Goal: Transaction & Acquisition: Purchase product/service

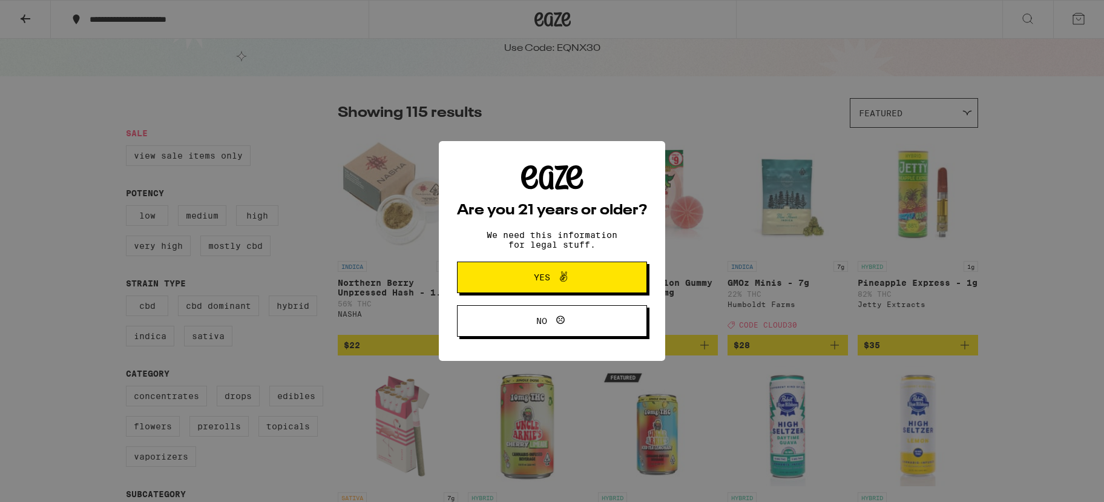
click at [557, 283] on icon at bounding box center [563, 276] width 15 height 15
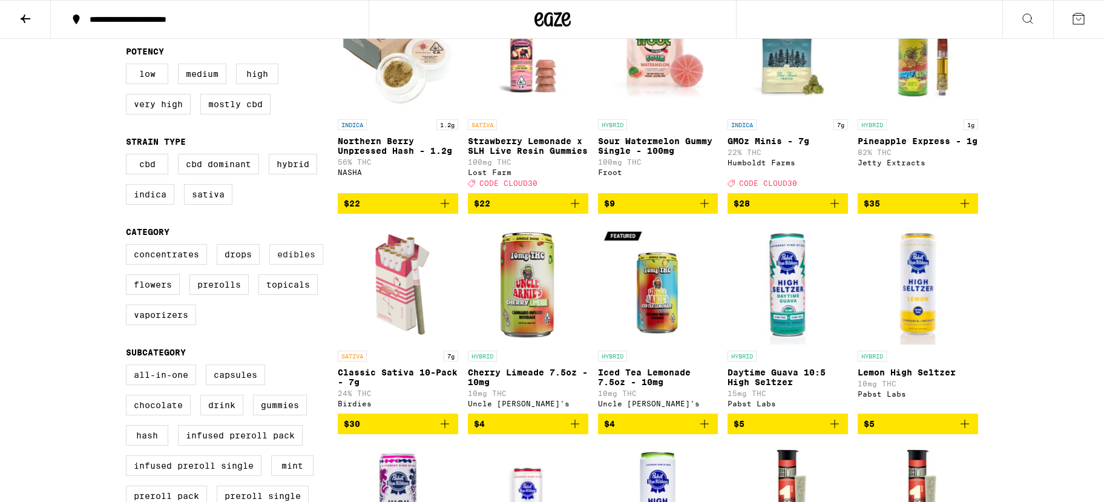
scroll to position [178, 0]
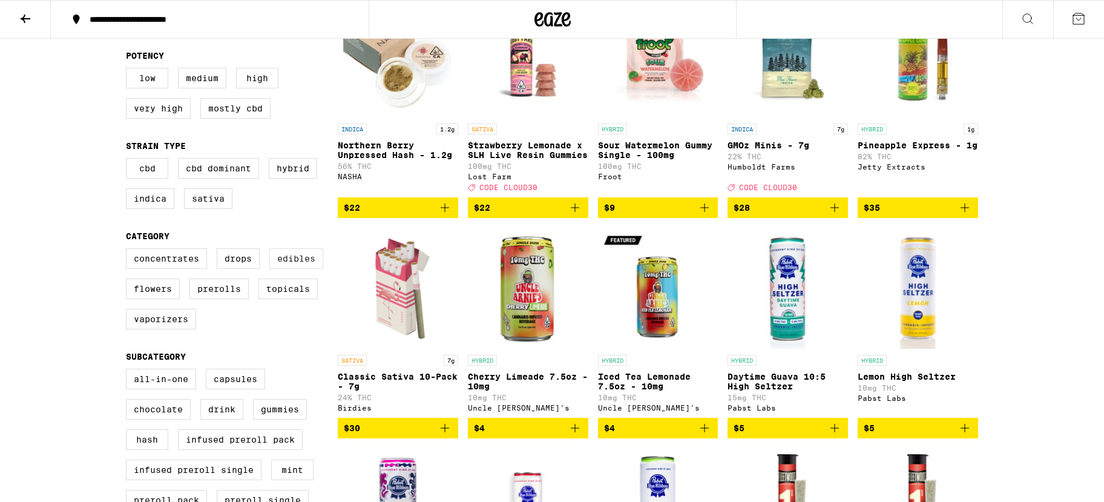
click at [290, 269] on label "Edibles" at bounding box center [296, 258] width 54 height 21
click at [129, 251] on input "Edibles" at bounding box center [128, 250] width 1 height 1
checkbox input "true"
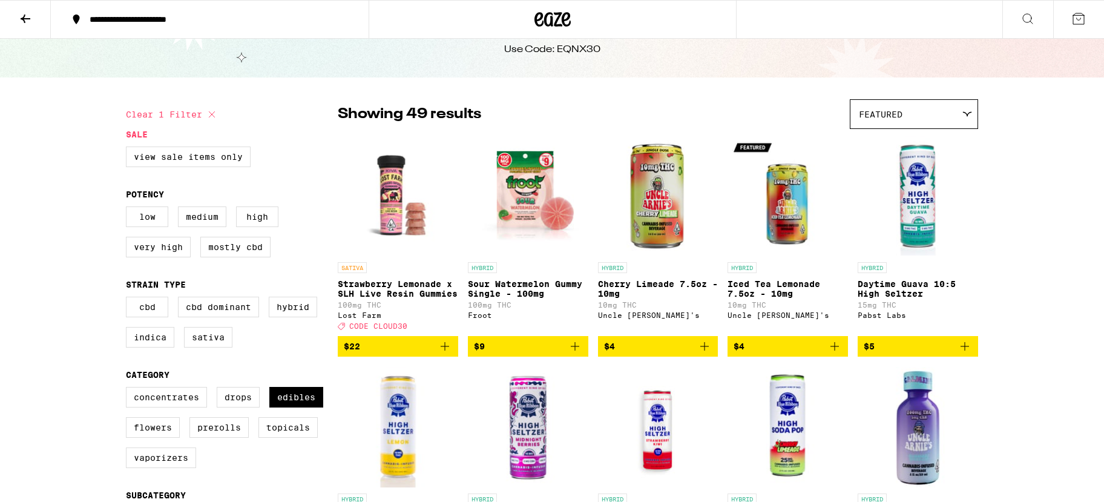
scroll to position [39, 0]
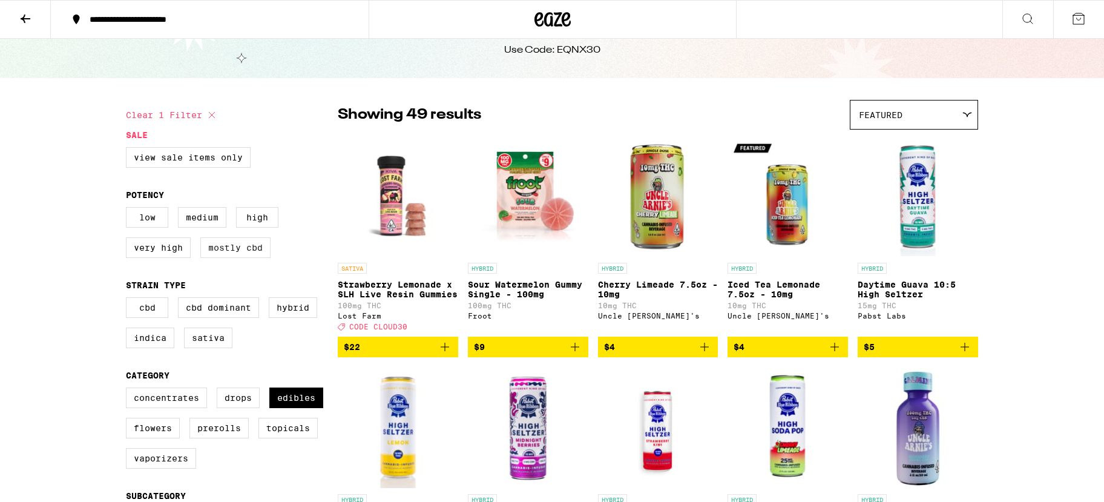
click at [242, 255] on label "Mostly CBD" at bounding box center [235, 247] width 70 height 21
click at [129, 209] on input "Mostly CBD" at bounding box center [128, 209] width 1 height 1
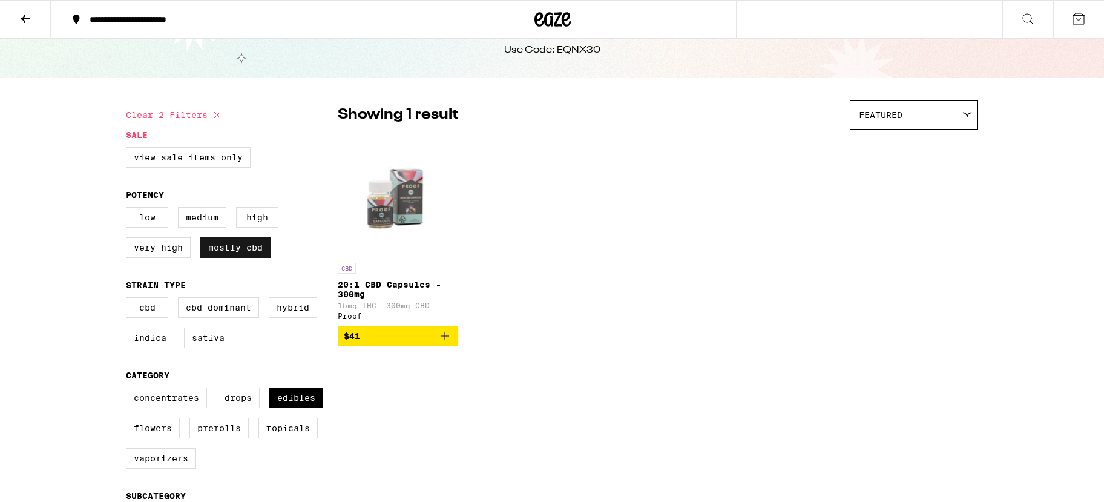
click at [258, 252] on label "Mostly CBD" at bounding box center [235, 247] width 70 height 21
click at [129, 209] on input "Mostly CBD" at bounding box center [128, 209] width 1 height 1
checkbox input "false"
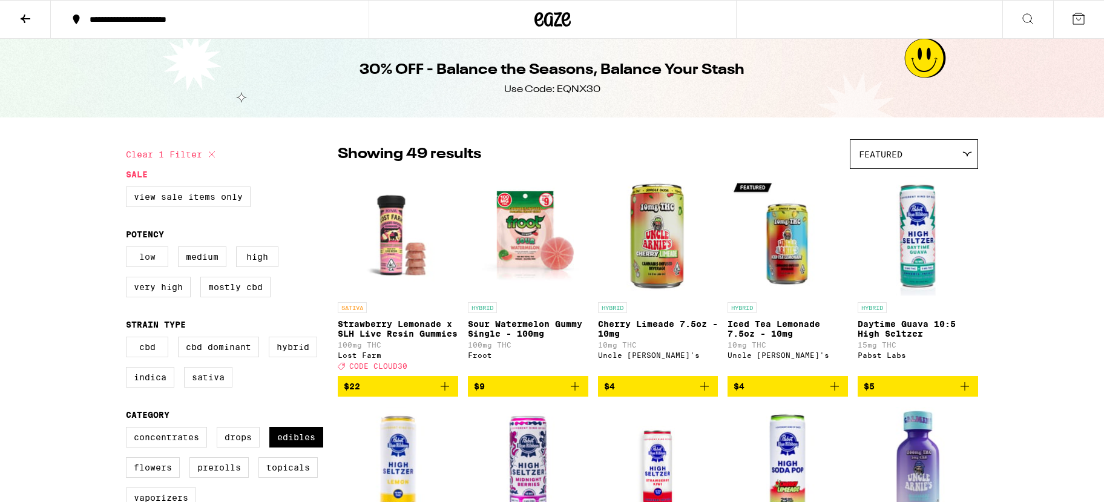
click at [159, 267] on label "Low" at bounding box center [147, 256] width 42 height 21
click at [129, 249] on input "Low" at bounding box center [128, 248] width 1 height 1
checkbox input "true"
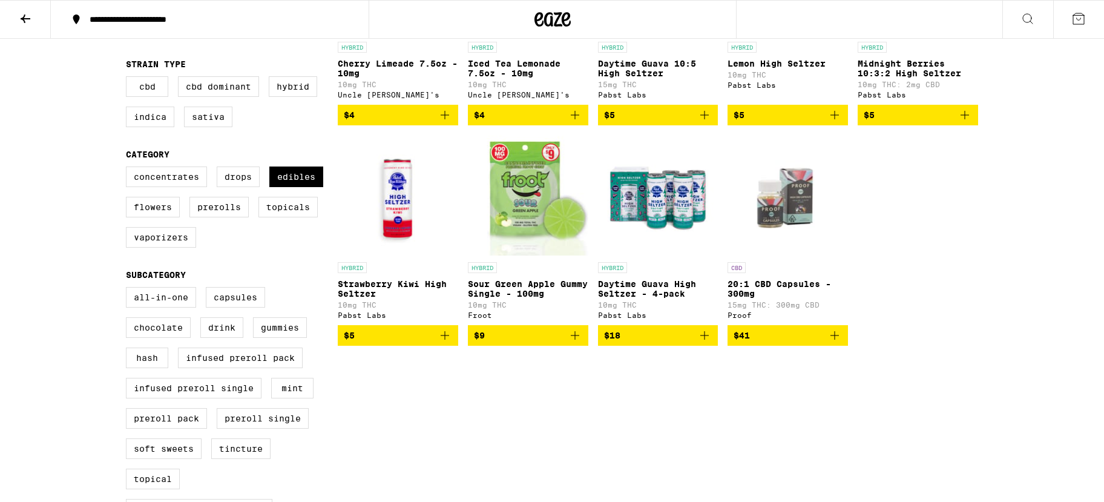
scroll to position [261, 0]
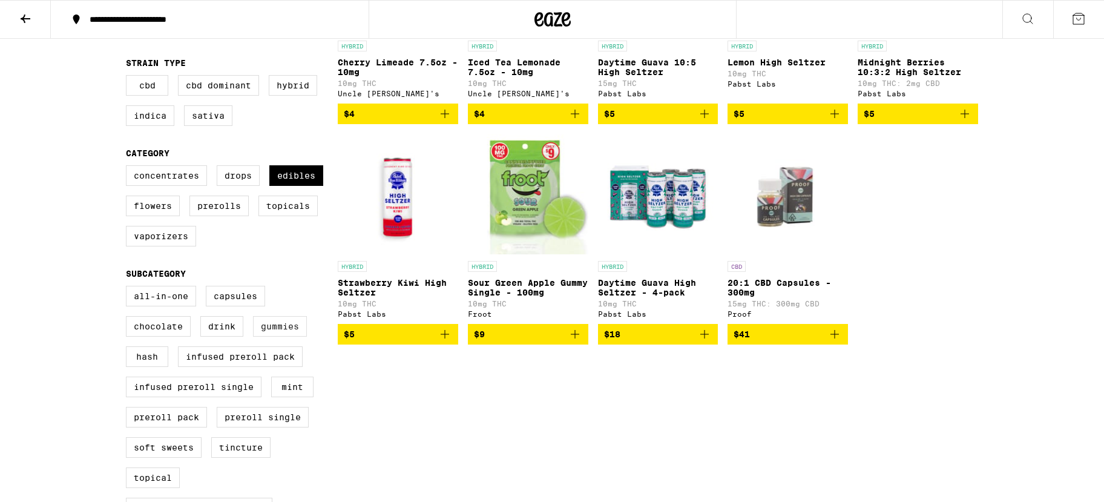
click at [294, 336] on label "Gummies" at bounding box center [280, 326] width 54 height 21
click at [129, 288] on input "Gummies" at bounding box center [128, 287] width 1 height 1
checkbox input "true"
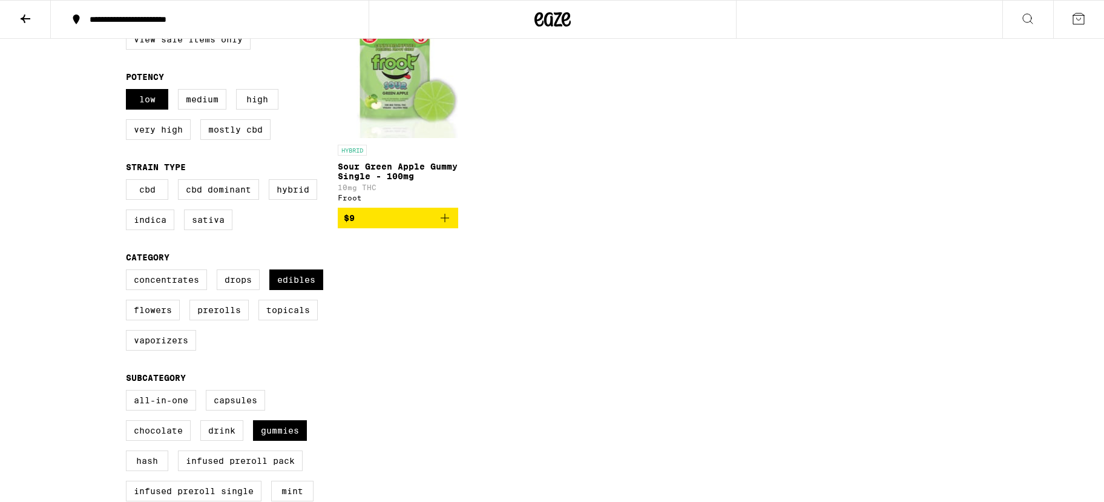
scroll to position [122, 0]
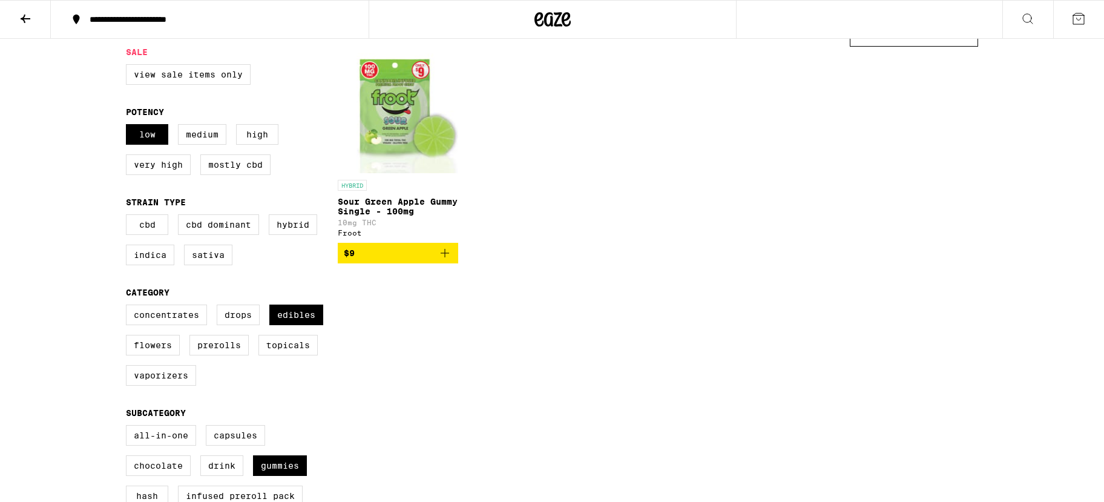
click at [408, 138] on img "Open page for Sour Green Apple Gummy Single - 100mg from Froot" at bounding box center [398, 113] width 120 height 121
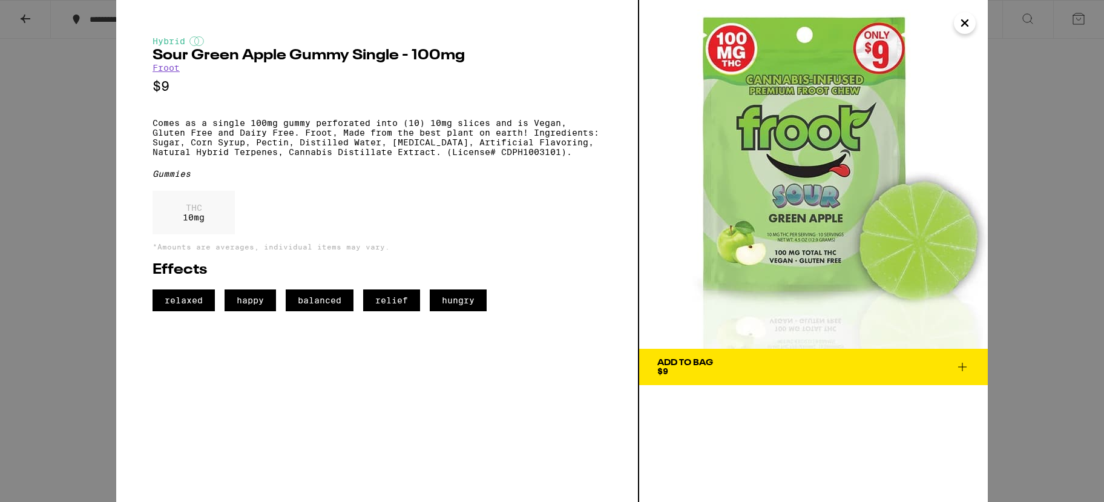
click at [70, 321] on div "Hybrid Sour Green Apple Gummy Single - 100mg Froot $9 Comes as a single 100mg g…" at bounding box center [552, 251] width 1104 height 502
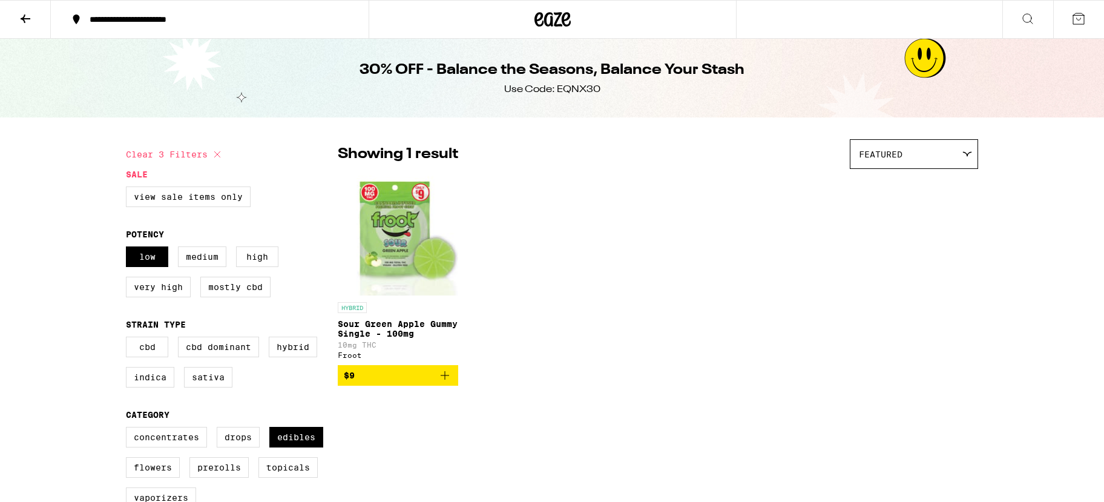
click at [903, 151] on div "Featured" at bounding box center [913, 154] width 127 height 28
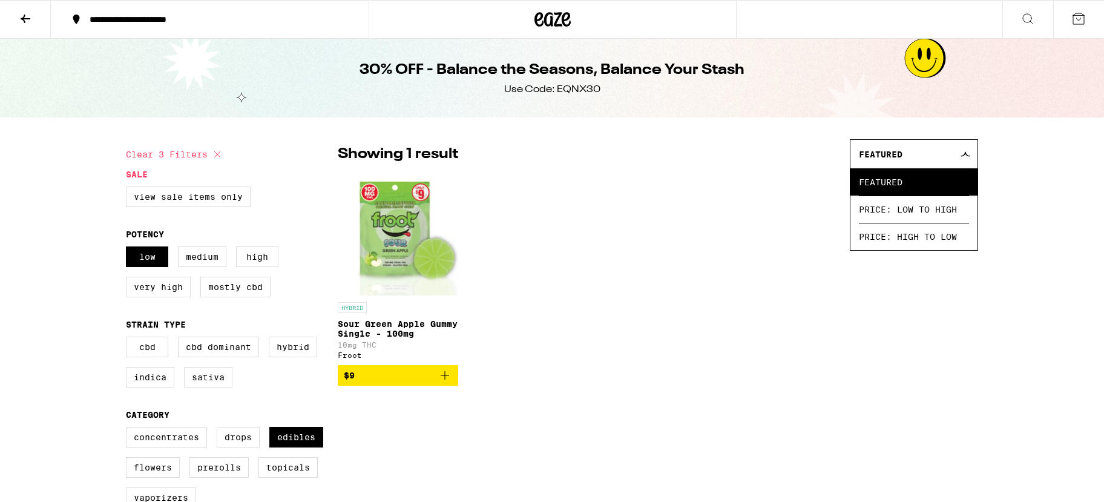
click at [1033, 19] on icon at bounding box center [1027, 18] width 15 height 15
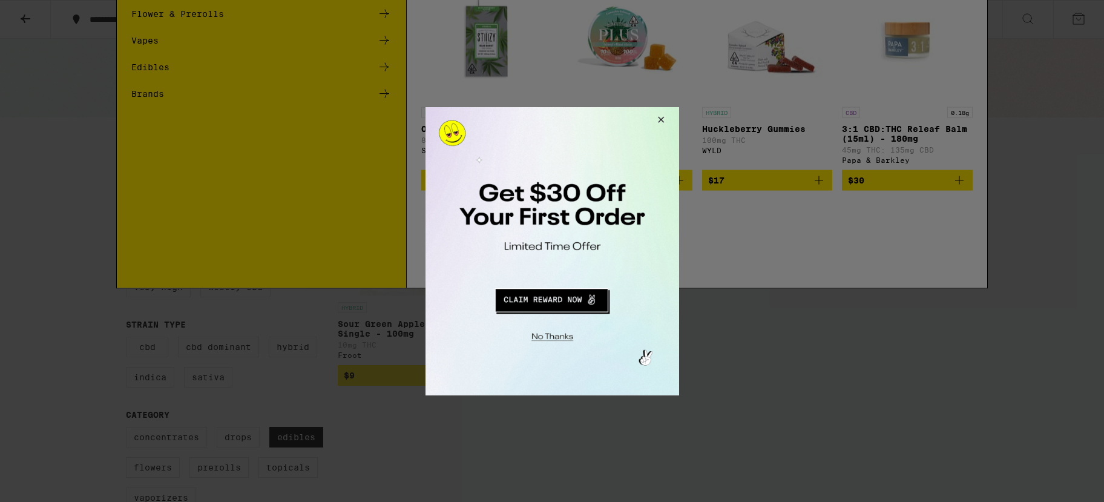
click at [493, 11] on div at bounding box center [552, 251] width 1104 height 502
click at [661, 123] on button "Close Modal" at bounding box center [658, 120] width 33 height 29
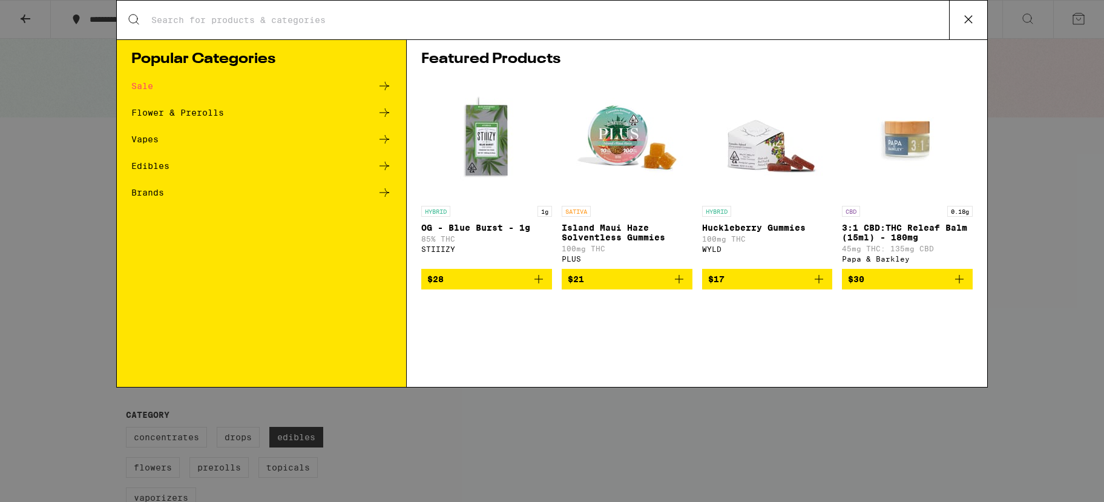
click at [430, 28] on div "Search for Products" at bounding box center [552, 20] width 870 height 39
click at [430, 27] on div "Search for Products" at bounding box center [552, 20] width 870 height 39
click at [319, 30] on div "Search for Products" at bounding box center [552, 20] width 870 height 39
click at [302, 22] on input "Search for Products" at bounding box center [550, 20] width 798 height 11
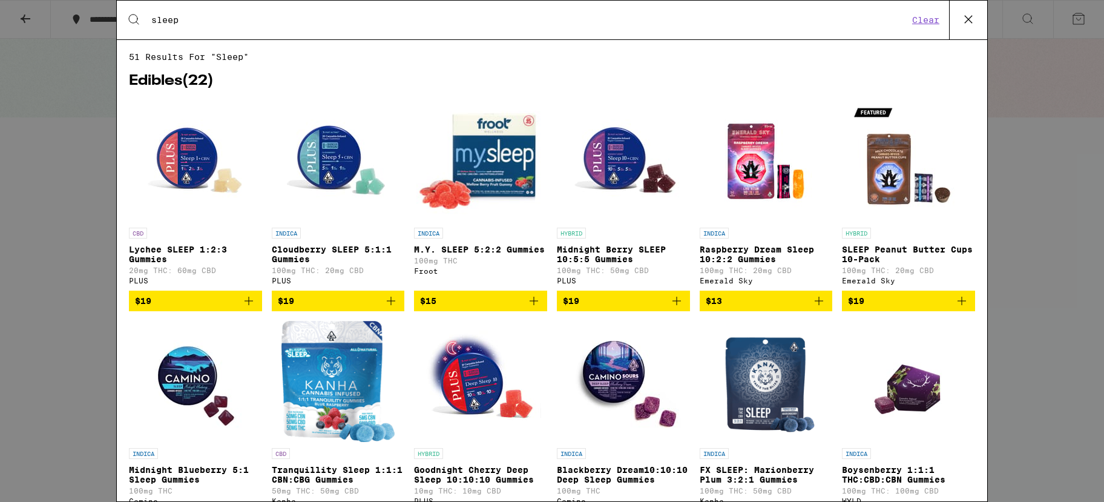
type input "sleep"
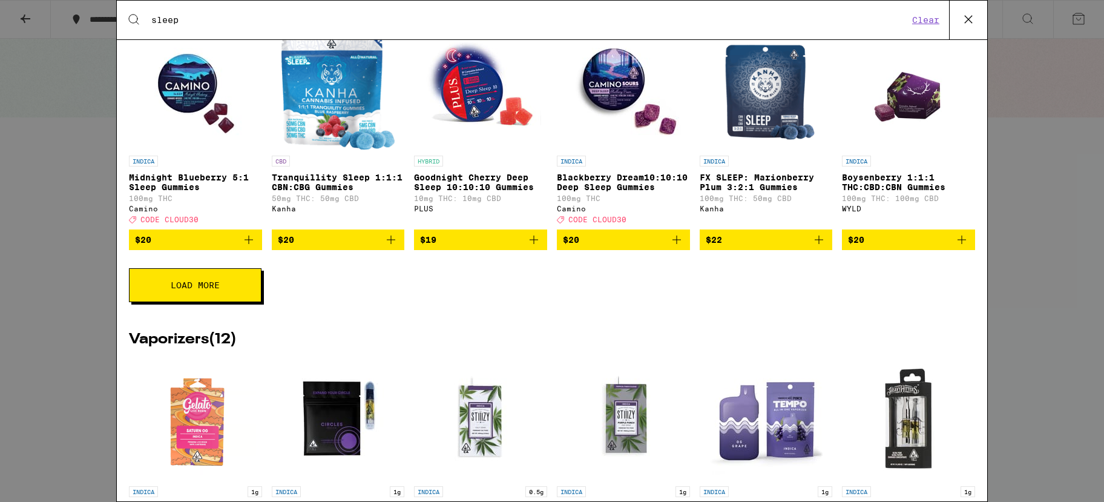
scroll to position [273, 0]
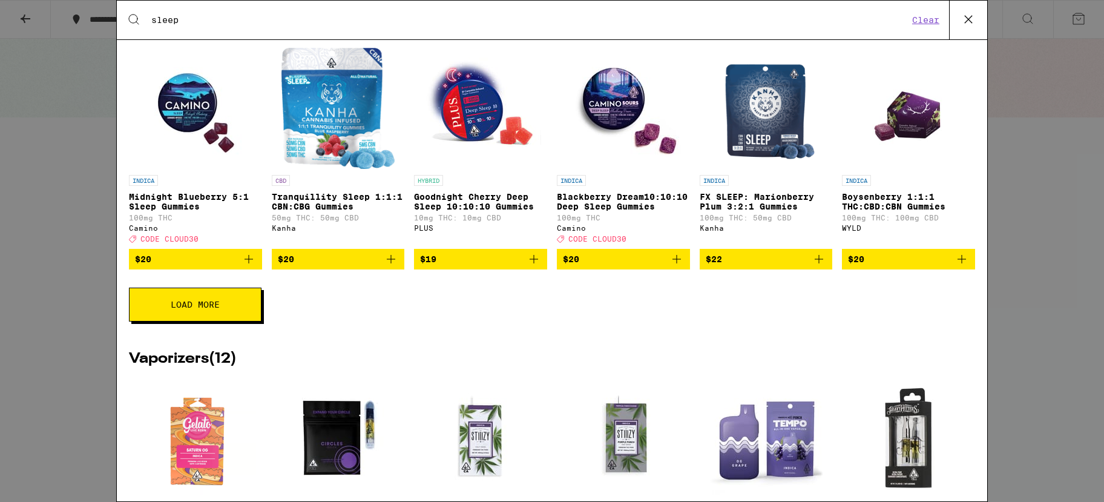
click at [465, 266] on button "$19" at bounding box center [480, 259] width 133 height 21
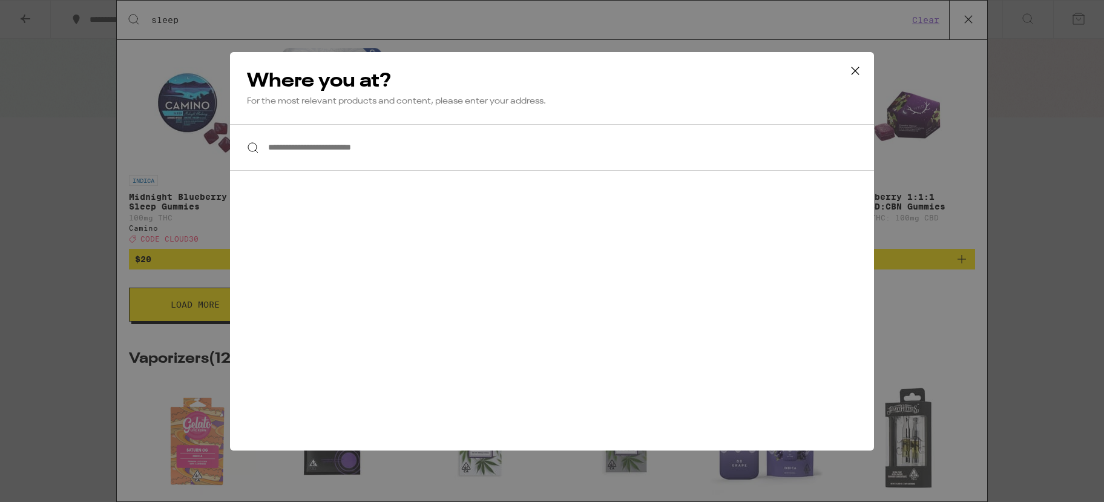
click at [575, 96] on p "For the most relevant products and content, please enter your address." at bounding box center [552, 101] width 610 height 11
click at [851, 67] on icon at bounding box center [854, 70] width 7 height 7
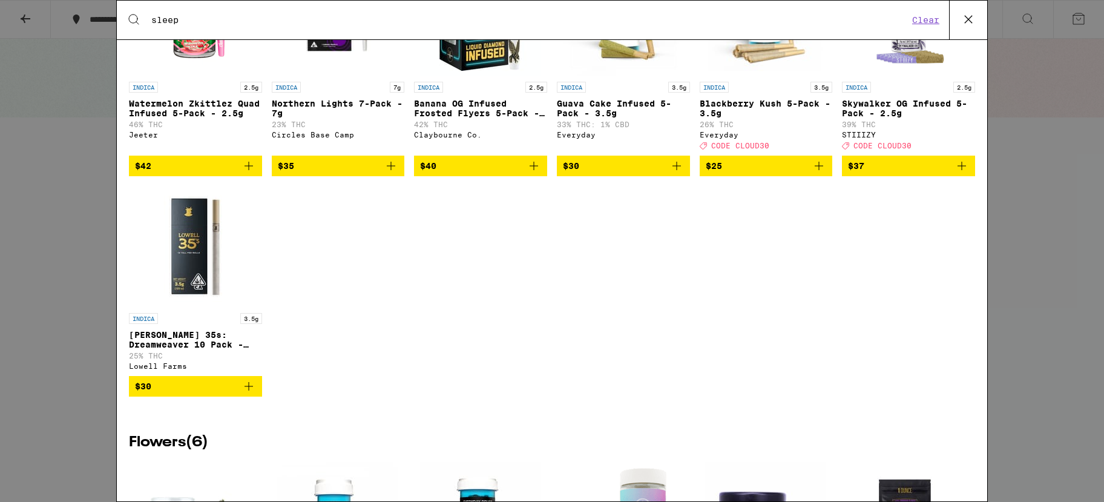
click at [525, 329] on div "INDICA 2.5g Watermelon Zkittlez Quad Infused 5-Pack - 2.5g 46% THC [PERSON_NAME…" at bounding box center [552, 185] width 846 height 460
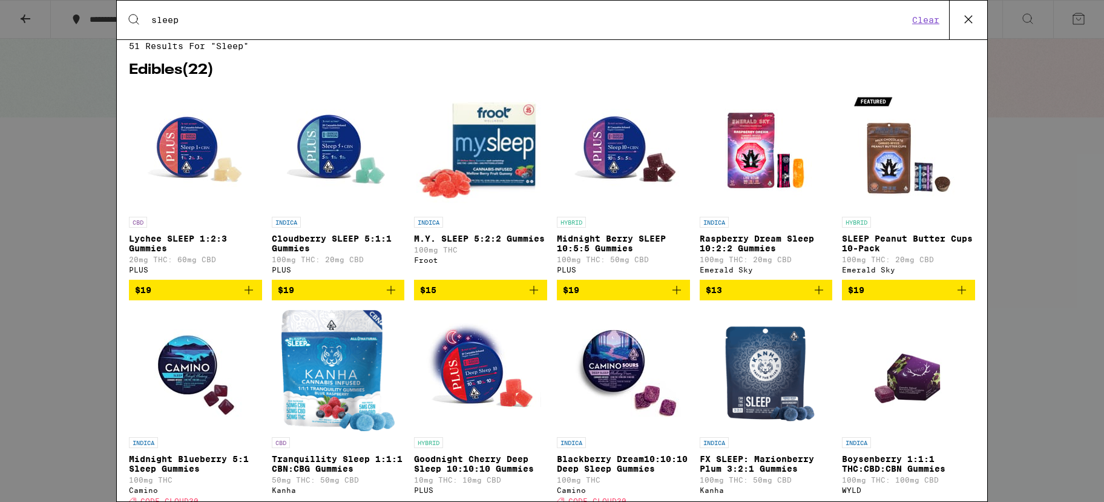
scroll to position [190, 0]
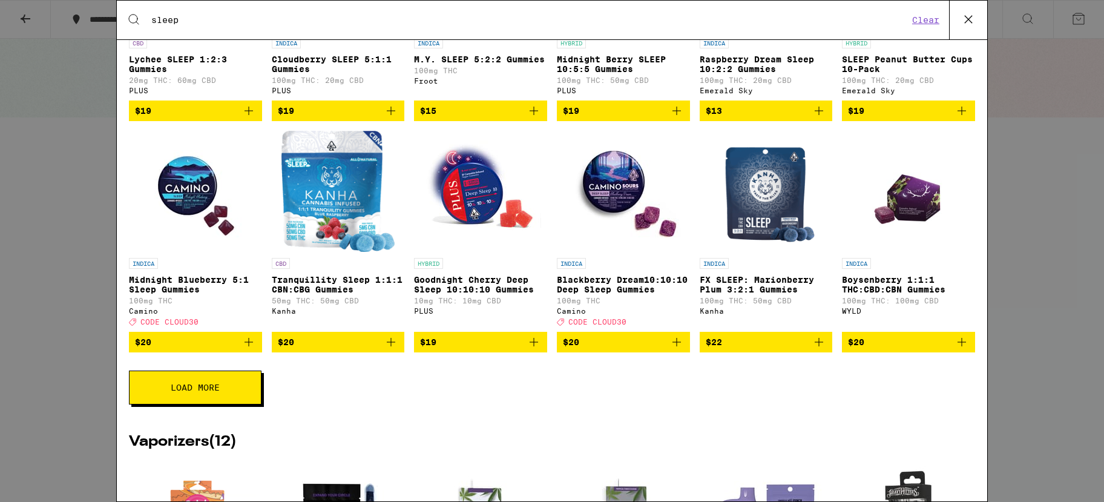
click at [364, 215] on img "Open page for Tranquillity Sleep 1:1:1 CBN:CBG Gummies from Kanha" at bounding box center [337, 191] width 113 height 121
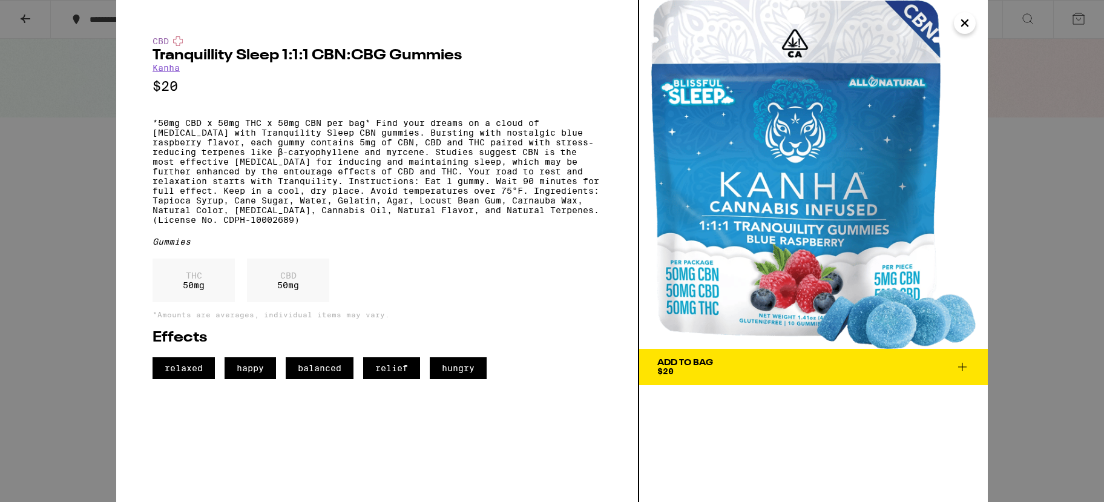
click at [96, 317] on div "CBD Tranquillity Sleep 1:1:1 CBN:CBG Gummies Kanha $20 *50mg CBD x 50mg THC x 5…" at bounding box center [552, 251] width 1104 height 502
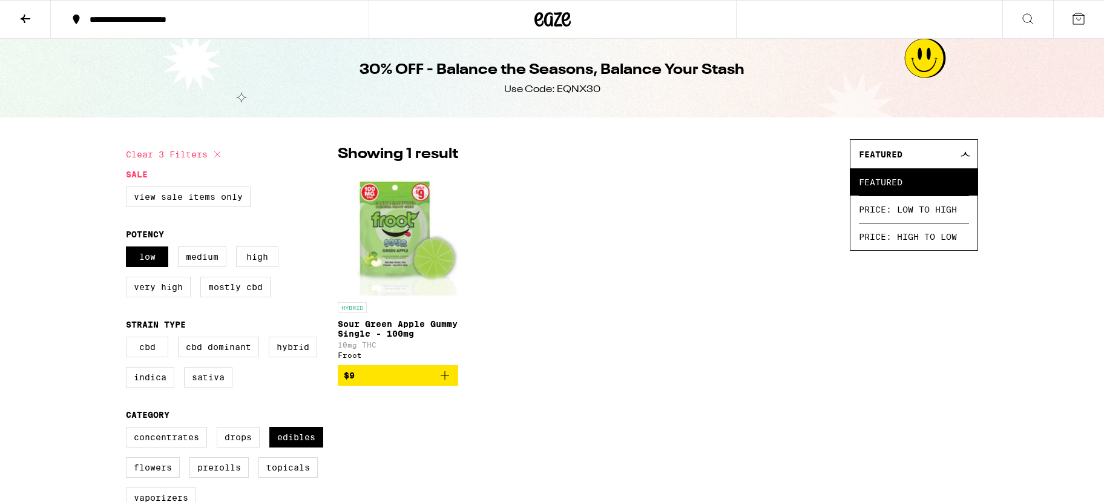
click at [184, 33] on button "**********" at bounding box center [210, 19] width 318 height 36
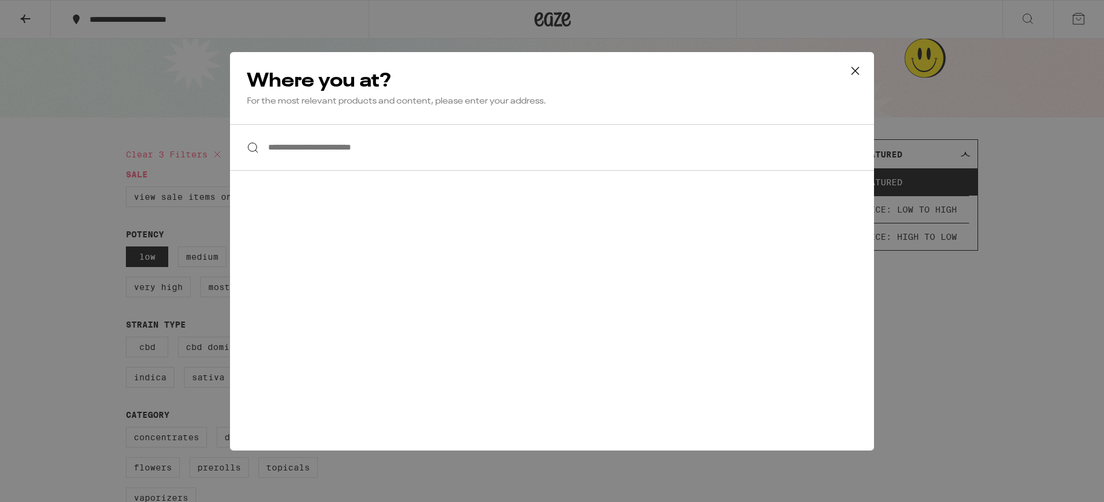
click at [184, 24] on div "**********" at bounding box center [552, 251] width 1104 height 502
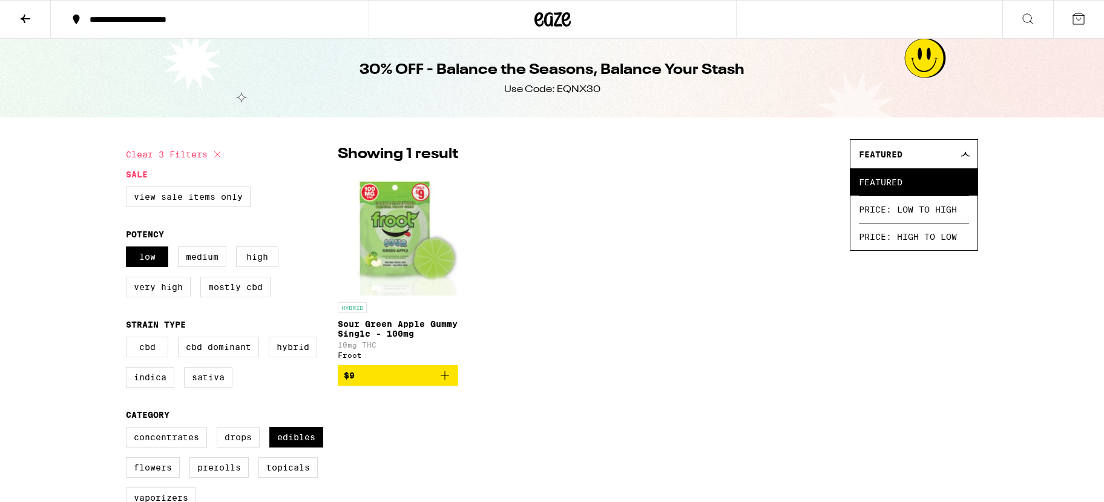
click at [184, 24] on div "**********" at bounding box center [217, 19] width 267 height 8
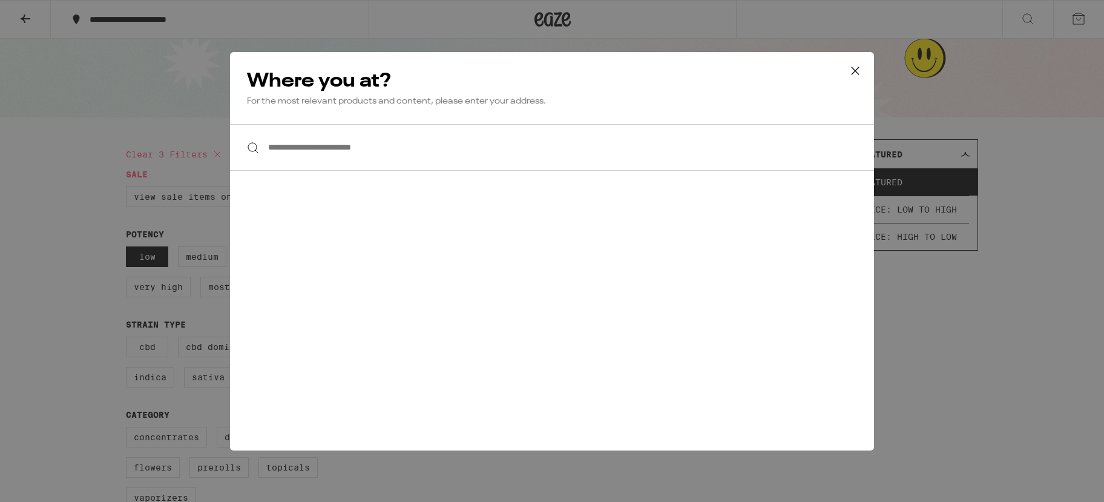
click at [340, 140] on input "**********" at bounding box center [552, 147] width 644 height 47
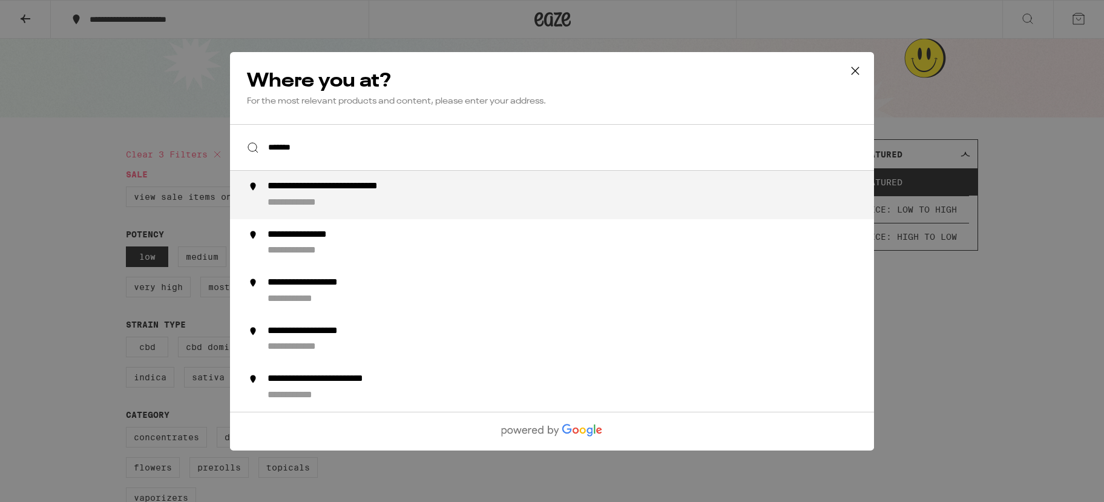
type input "**********"
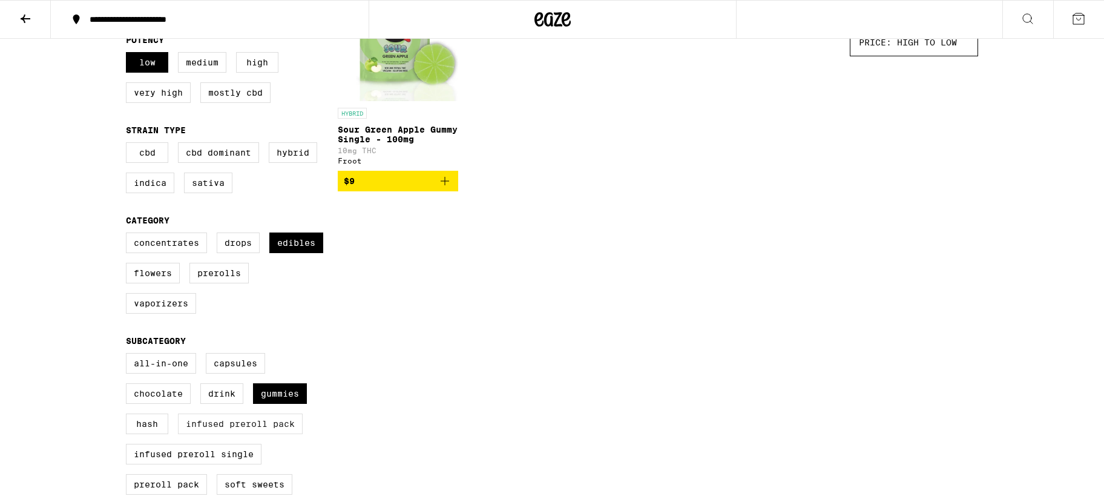
scroll to position [58, 0]
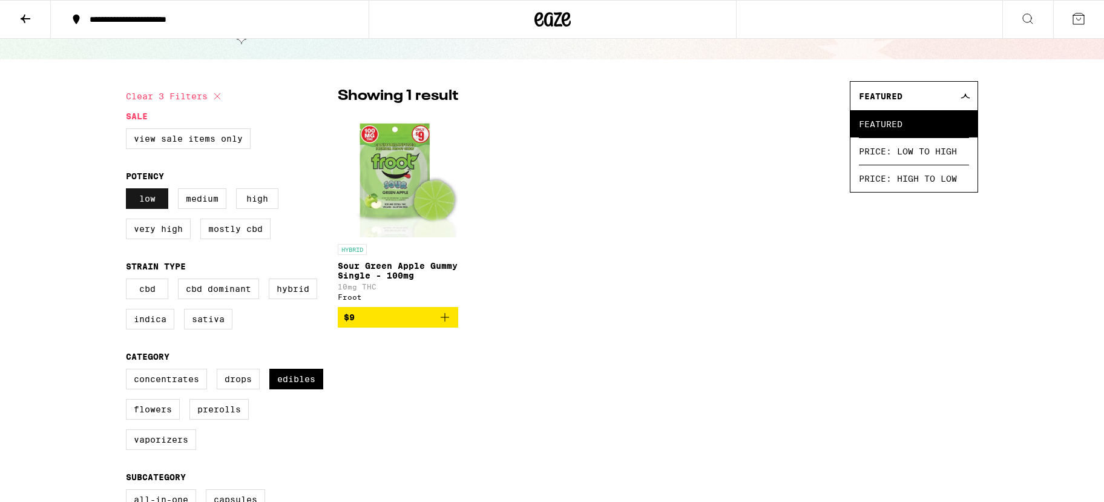
click at [154, 206] on label "Low" at bounding box center [147, 198] width 42 height 21
click at [129, 191] on input "Low" at bounding box center [128, 190] width 1 height 1
checkbox input "false"
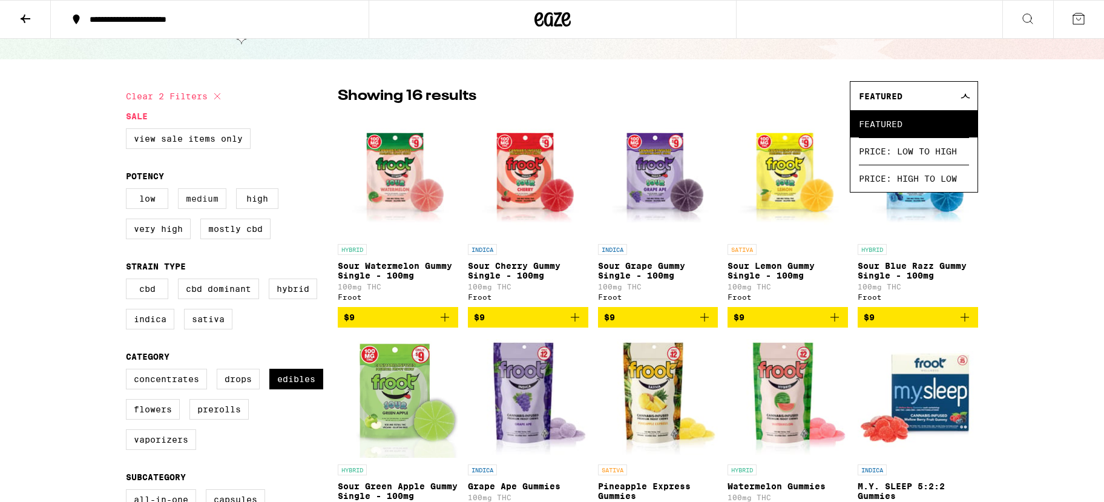
click at [209, 205] on label "Medium" at bounding box center [202, 198] width 48 height 21
click at [129, 191] on input "Medium" at bounding box center [128, 190] width 1 height 1
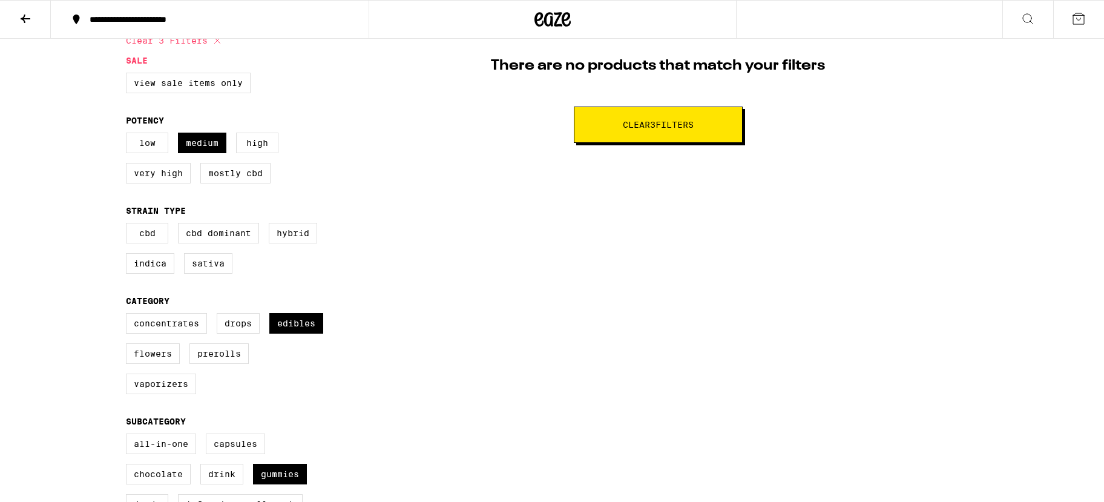
scroll to position [174, 0]
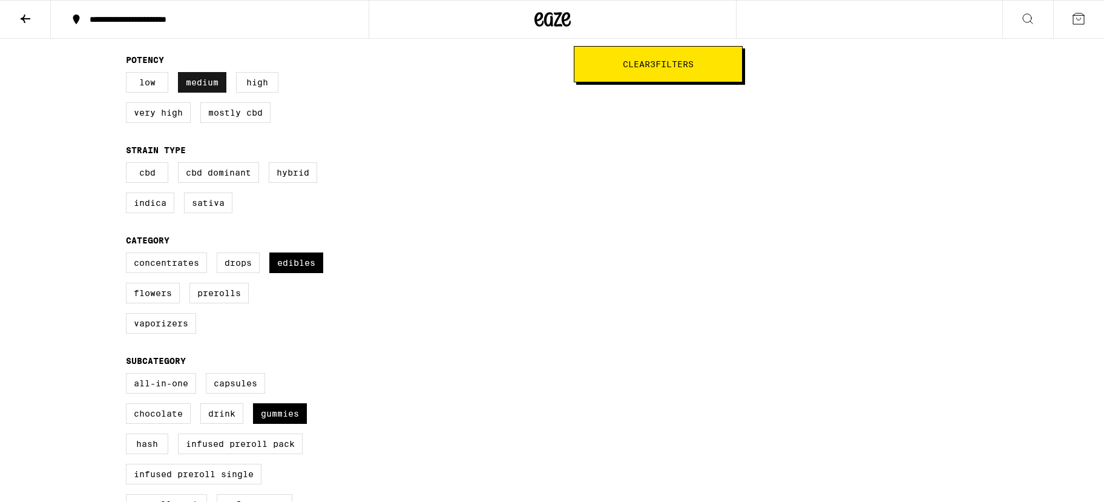
click at [201, 90] on label "Medium" at bounding box center [202, 82] width 48 height 21
click at [129, 74] on input "Medium" at bounding box center [128, 74] width 1 height 1
checkbox input "false"
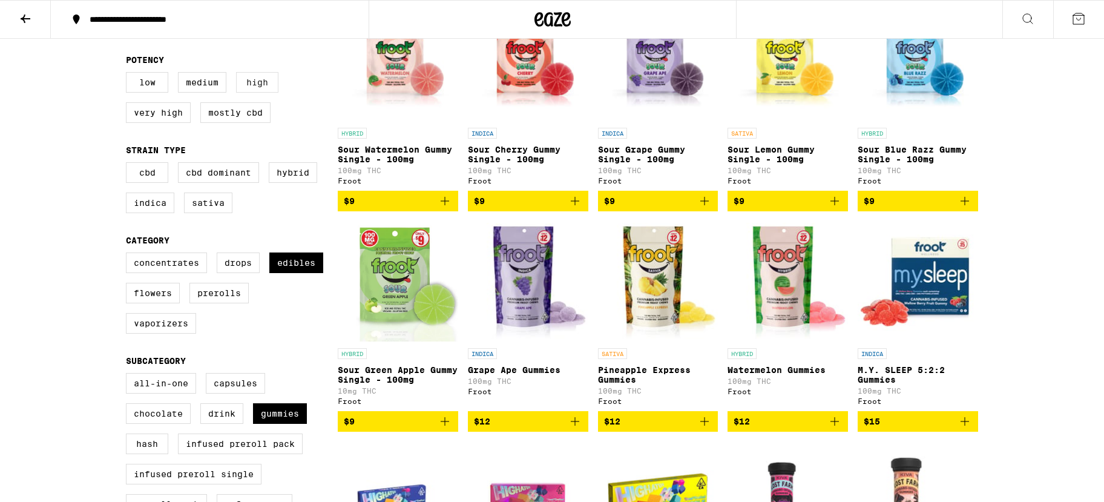
click at [241, 85] on label "High" at bounding box center [257, 82] width 42 height 21
click at [129, 74] on input "High" at bounding box center [128, 74] width 1 height 1
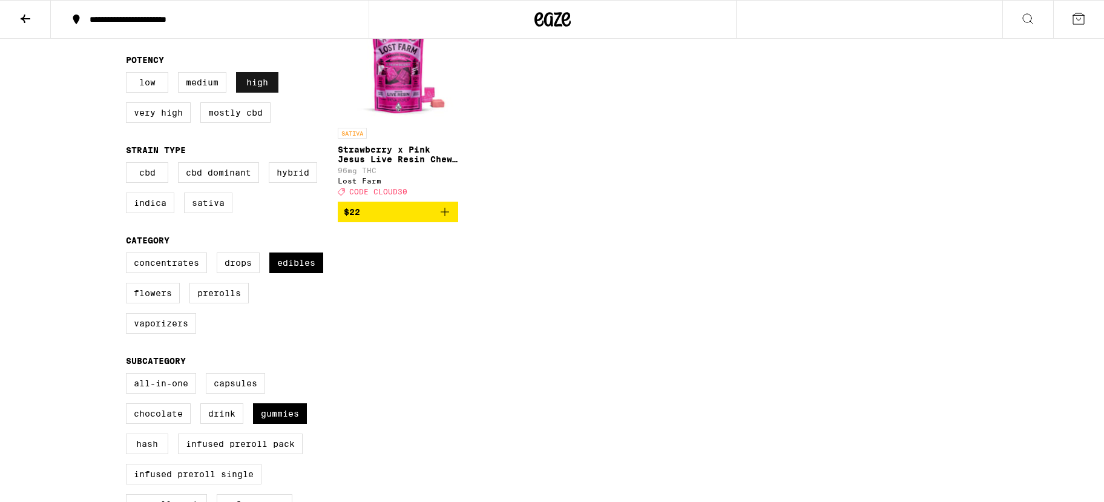
click at [243, 85] on label "High" at bounding box center [257, 82] width 42 height 21
click at [129, 74] on input "High" at bounding box center [128, 74] width 1 height 1
checkbox input "false"
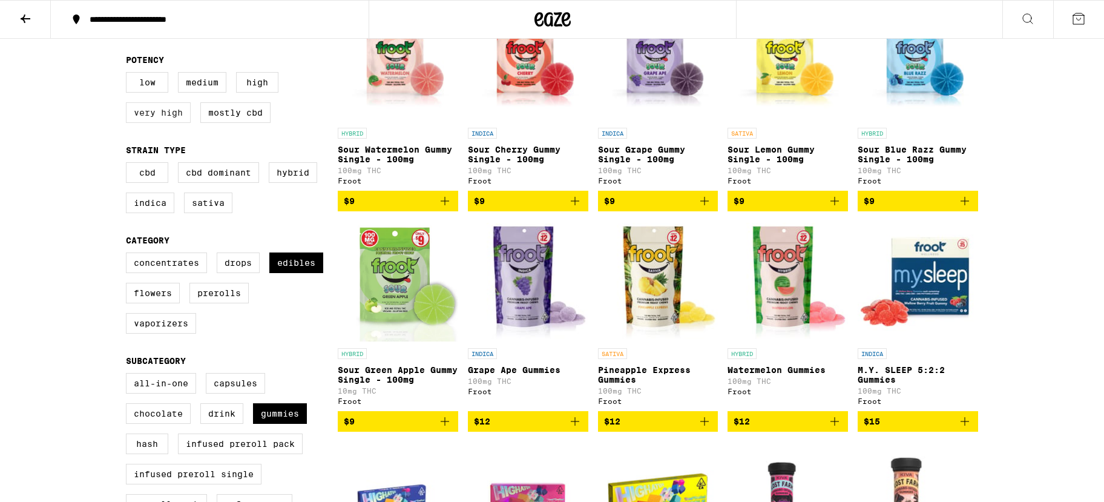
click at [174, 111] on label "Very High" at bounding box center [158, 112] width 65 height 21
click at [129, 74] on input "Very High" at bounding box center [128, 74] width 1 height 1
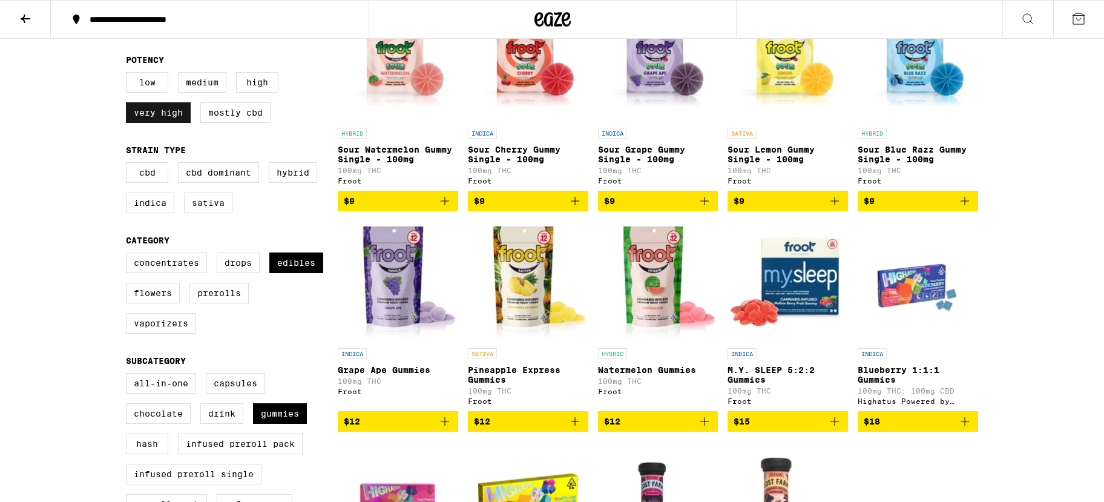
click at [180, 113] on label "Very High" at bounding box center [158, 112] width 65 height 21
click at [129, 74] on input "Very High" at bounding box center [128, 74] width 1 height 1
checkbox input "false"
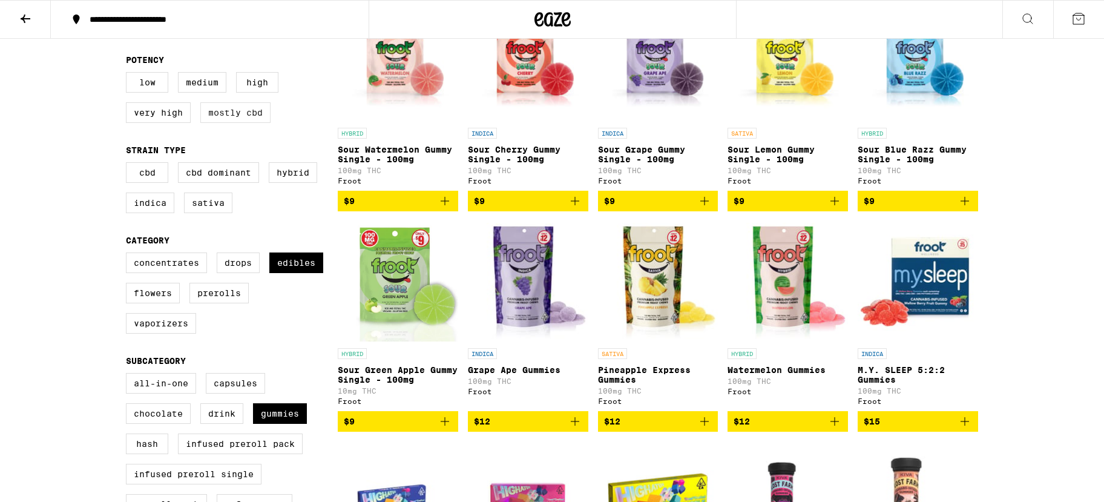
click at [218, 116] on label "Mostly CBD" at bounding box center [235, 112] width 70 height 21
click at [129, 74] on input "Mostly CBD" at bounding box center [128, 74] width 1 height 1
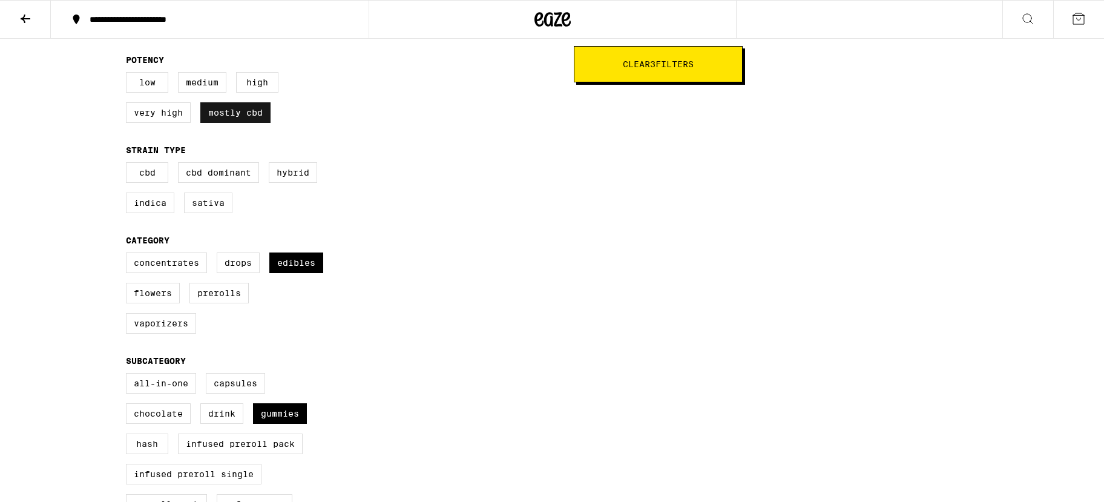
click at [219, 116] on label "Mostly CBD" at bounding box center [235, 112] width 70 height 21
click at [129, 74] on input "Mostly CBD" at bounding box center [128, 74] width 1 height 1
checkbox input "false"
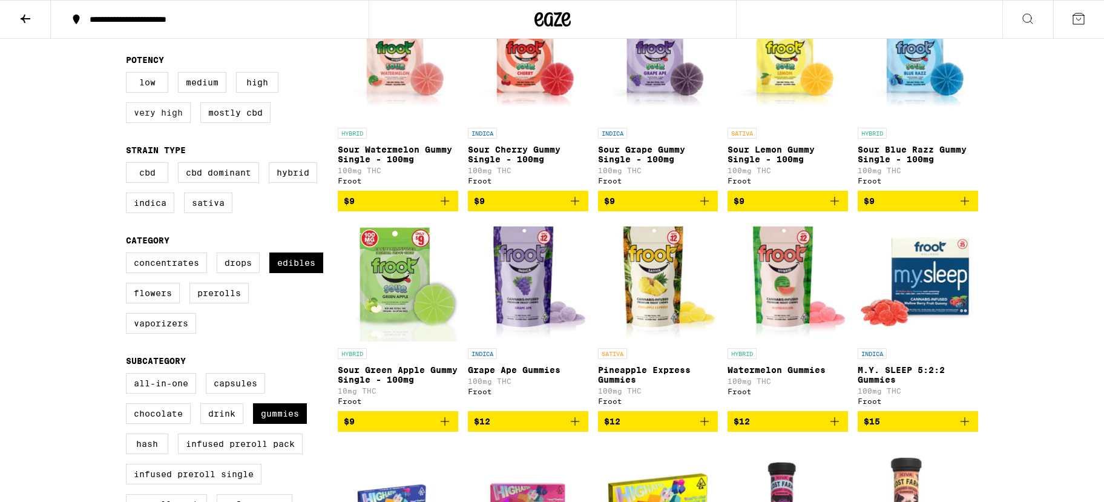
click at [161, 119] on label "Very High" at bounding box center [158, 112] width 65 height 21
click at [129, 74] on input "Very High" at bounding box center [128, 74] width 1 height 1
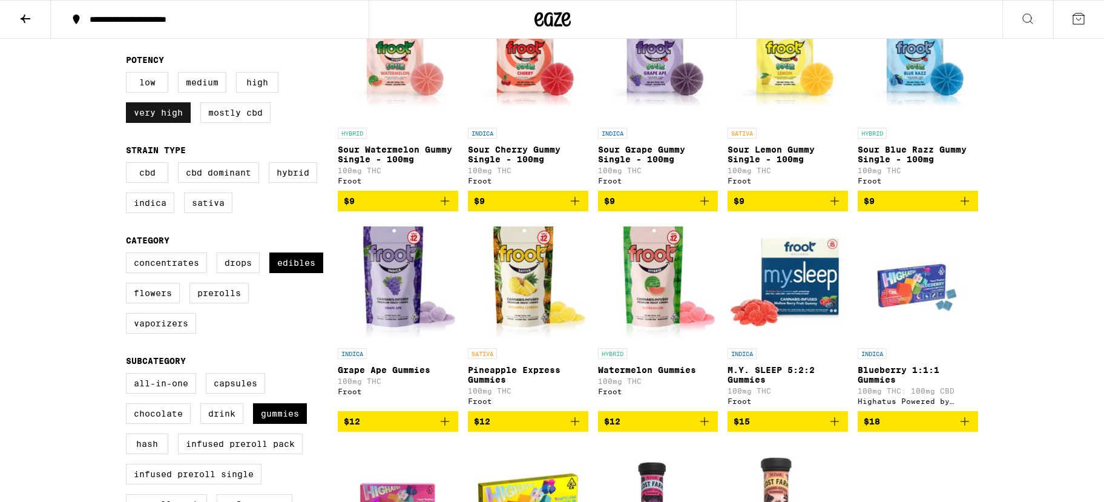
click at [162, 119] on label "Very High" at bounding box center [158, 112] width 65 height 21
click at [129, 74] on input "Very High" at bounding box center [128, 74] width 1 height 1
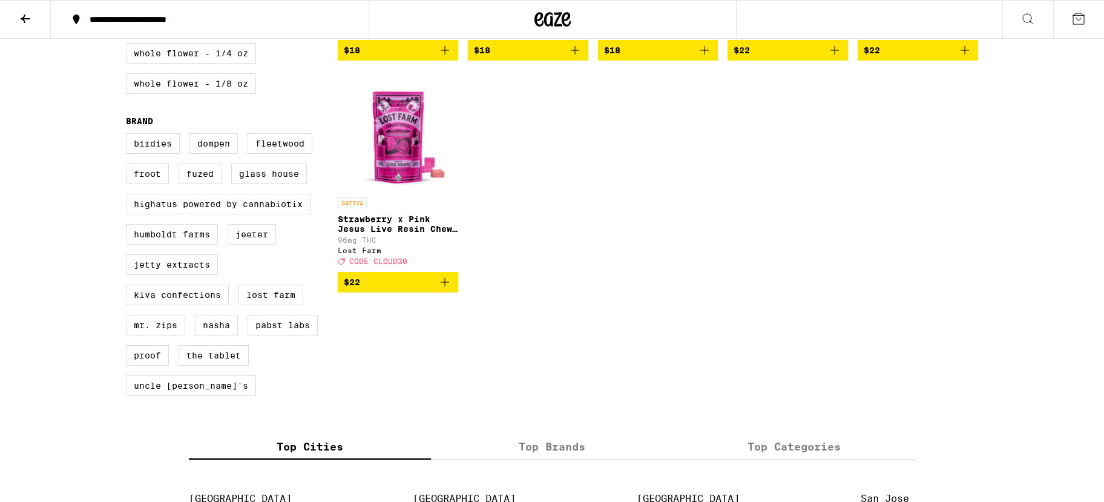
scroll to position [776, 0]
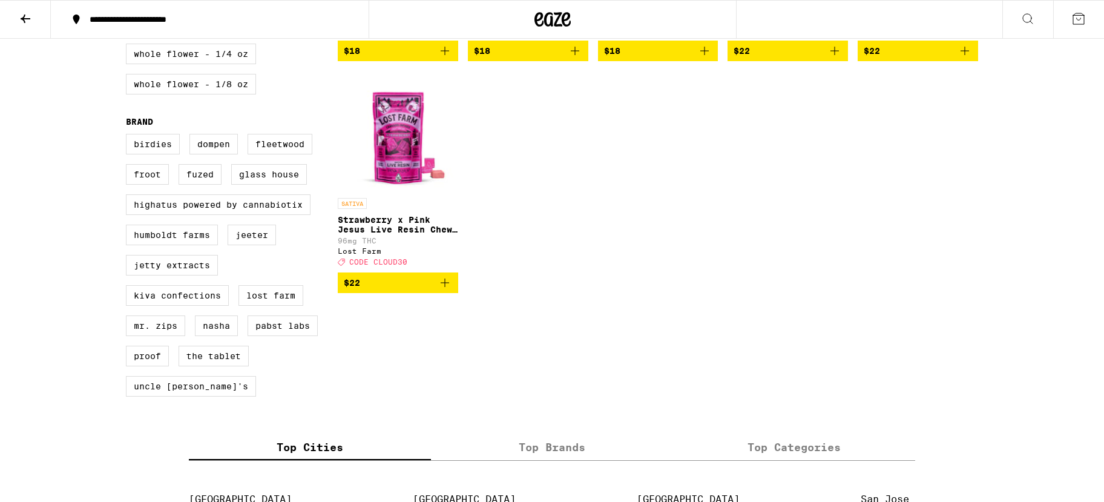
checkbox input "true"
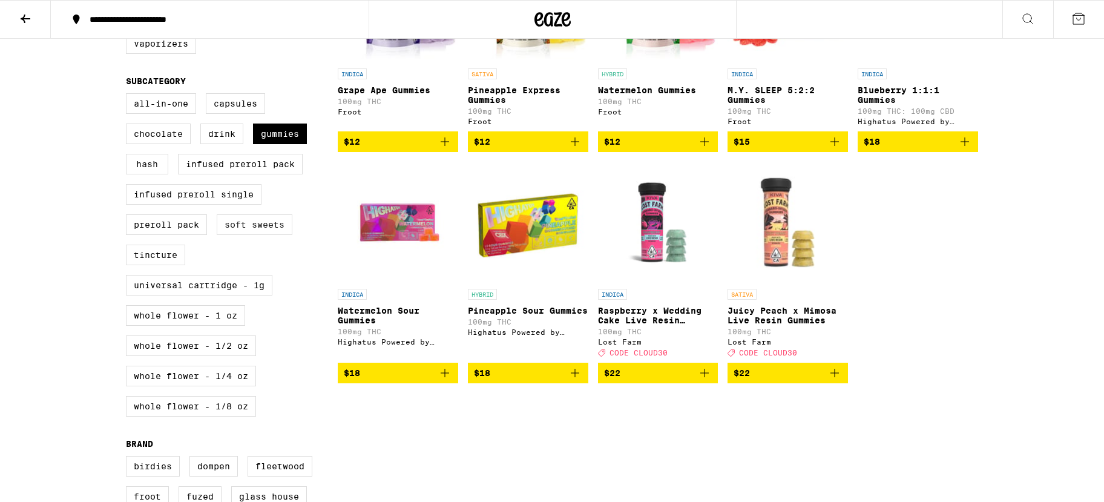
scroll to position [453, 0]
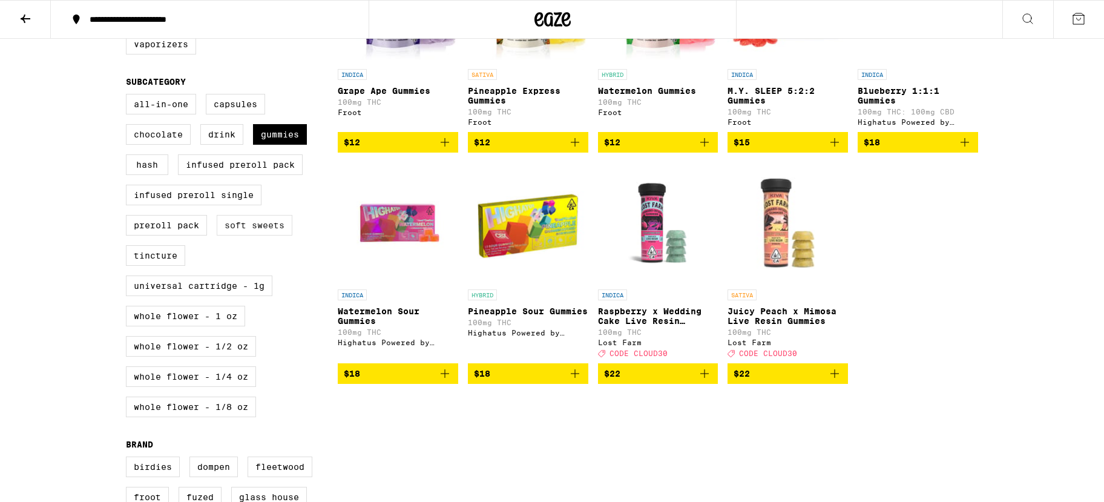
click at [257, 235] on label "Soft Sweets" at bounding box center [255, 225] width 76 height 21
click at [129, 96] on input "Soft Sweets" at bounding box center [128, 96] width 1 height 1
checkbox input "true"
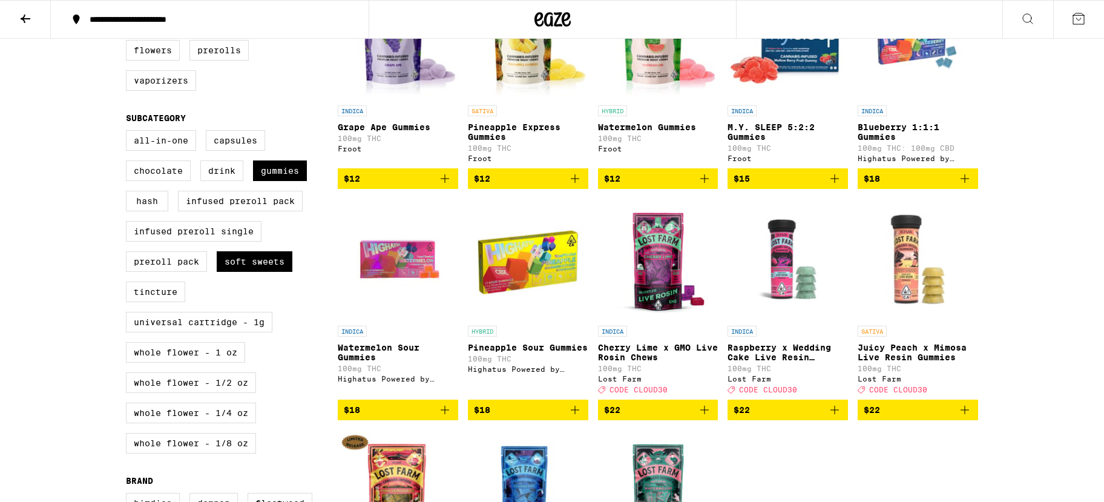
scroll to position [414, 0]
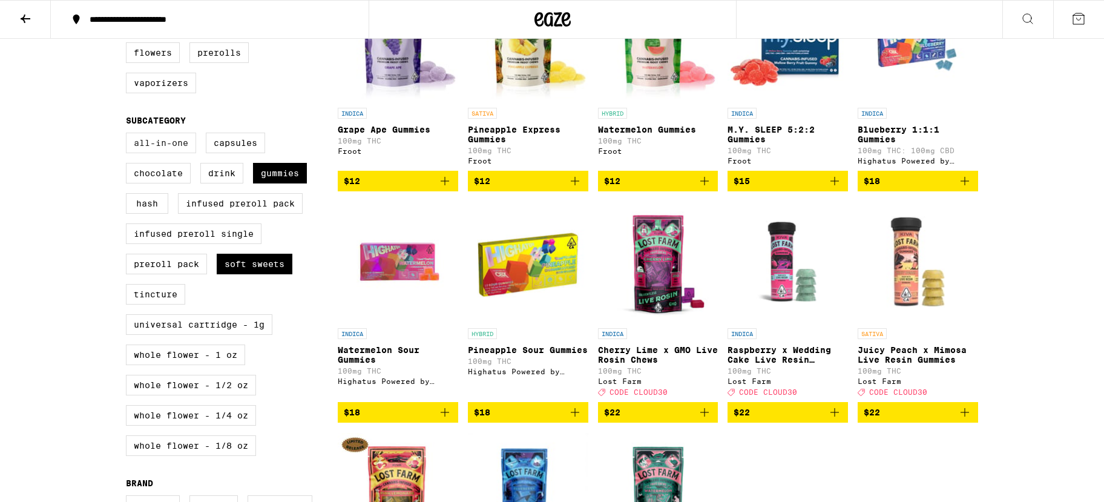
click at [177, 153] on label "All-In-One" at bounding box center [161, 143] width 70 height 21
click at [129, 135] on input "All-In-One" at bounding box center [128, 134] width 1 height 1
checkbox input "true"
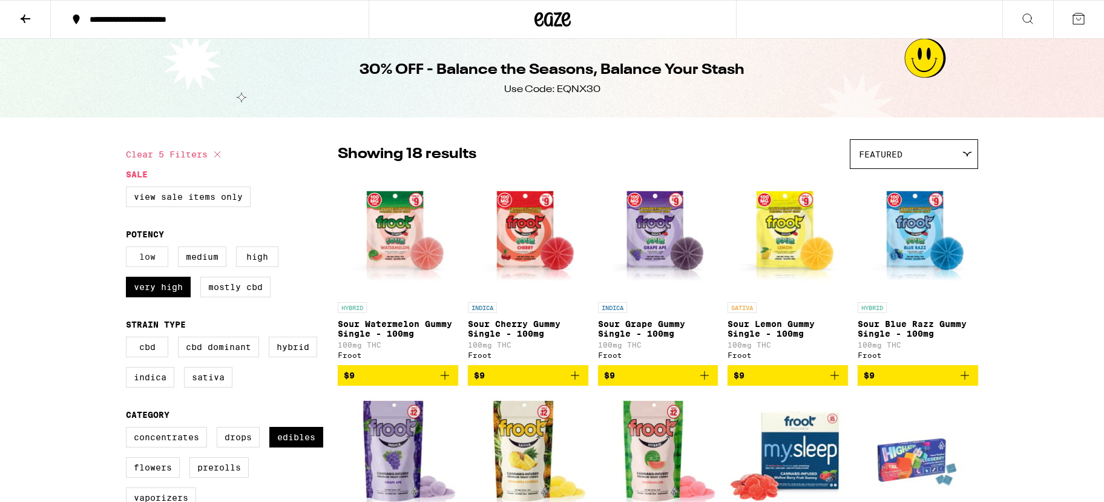
click at [149, 267] on label "Low" at bounding box center [147, 256] width 42 height 21
click at [129, 249] on input "Low" at bounding box center [128, 248] width 1 height 1
checkbox input "true"
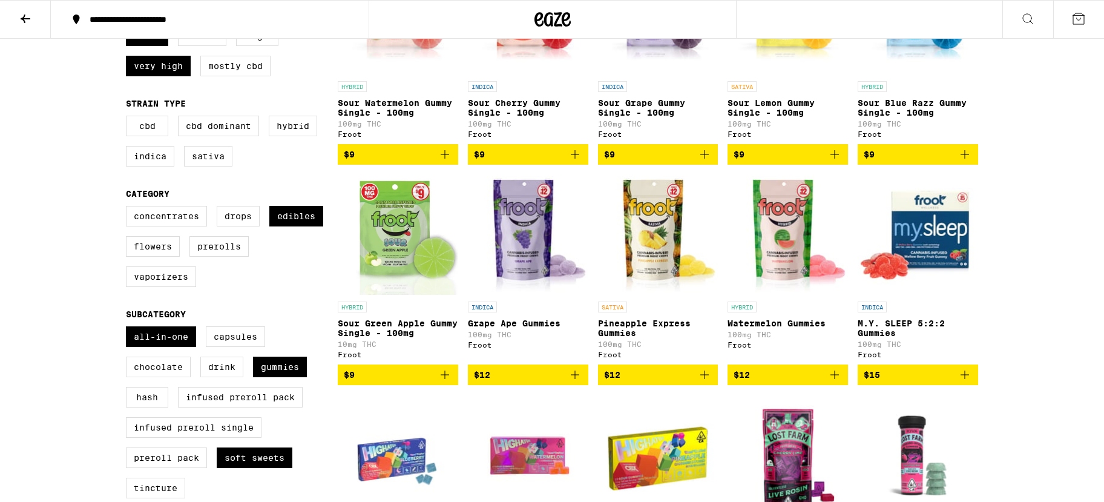
scroll to position [221, 0]
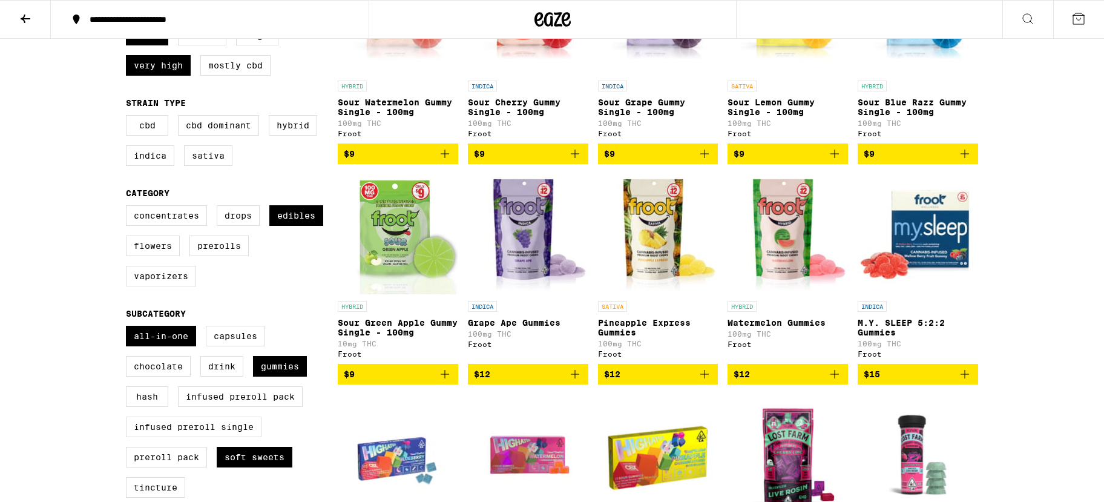
click at [213, 44] on label "Medium" at bounding box center [202, 35] width 48 height 21
click at [129, 27] on input "Medium" at bounding box center [128, 27] width 1 height 1
checkbox input "true"
click at [250, 45] on label "High" at bounding box center [257, 35] width 42 height 21
click at [129, 27] on input "High" at bounding box center [128, 27] width 1 height 1
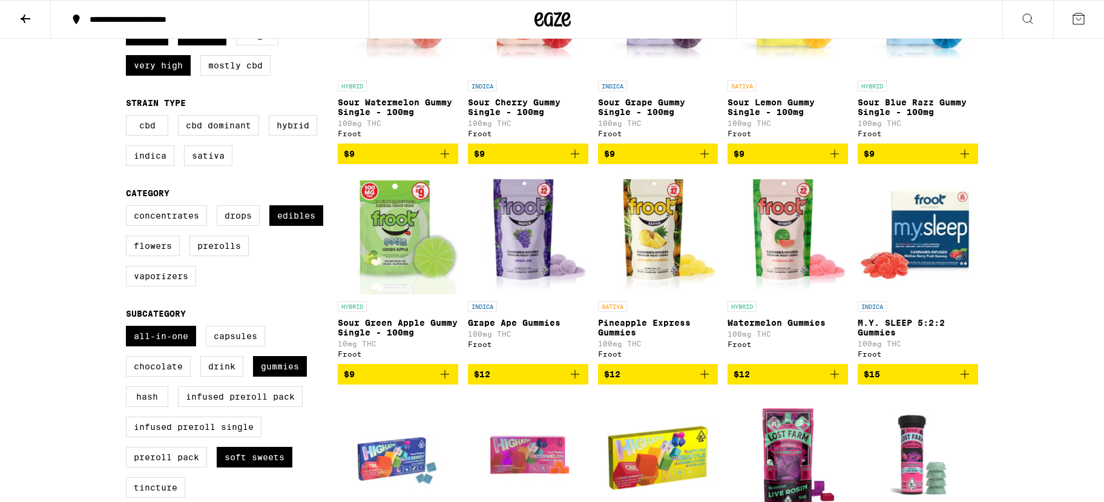
checkbox input "true"
click at [214, 76] on label "Mostly CBD" at bounding box center [235, 65] width 70 height 21
click at [129, 27] on input "Mostly CBD" at bounding box center [128, 27] width 1 height 1
checkbox input "true"
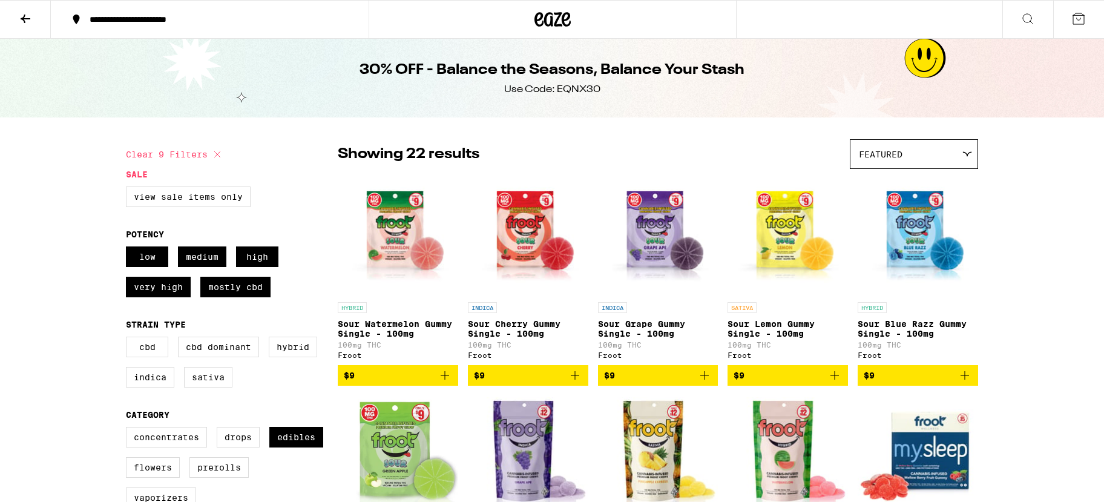
click at [203, 243] on fieldset "Potency Low Medium High Very High Mostly CBD" at bounding box center [232, 267] width 212 height 77
click at [202, 260] on label "Medium" at bounding box center [202, 256] width 48 height 21
click at [129, 249] on input "Medium" at bounding box center [128, 248] width 1 height 1
checkbox input "false"
click at [150, 260] on label "Low" at bounding box center [147, 256] width 42 height 21
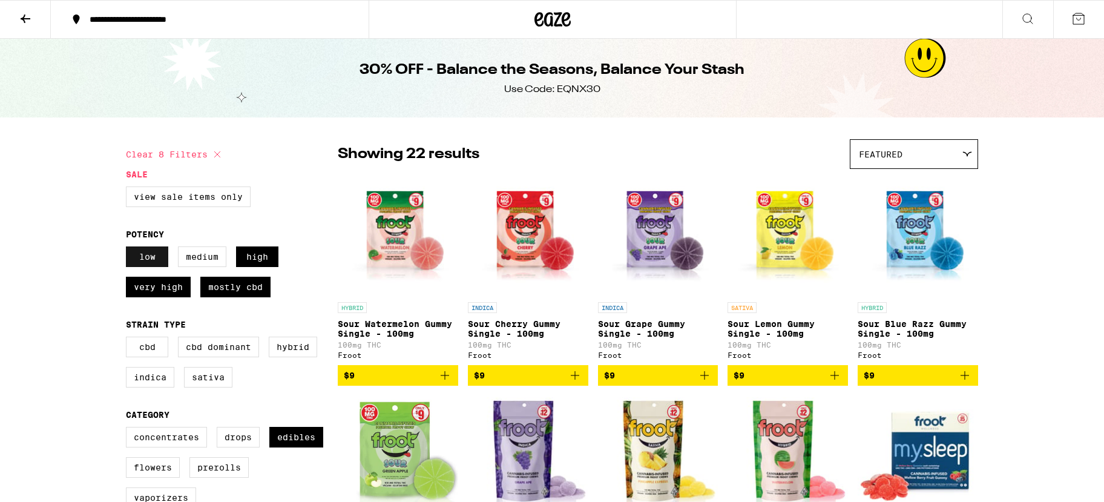
click at [129, 249] on input "Low" at bounding box center [128, 248] width 1 height 1
checkbox input "false"
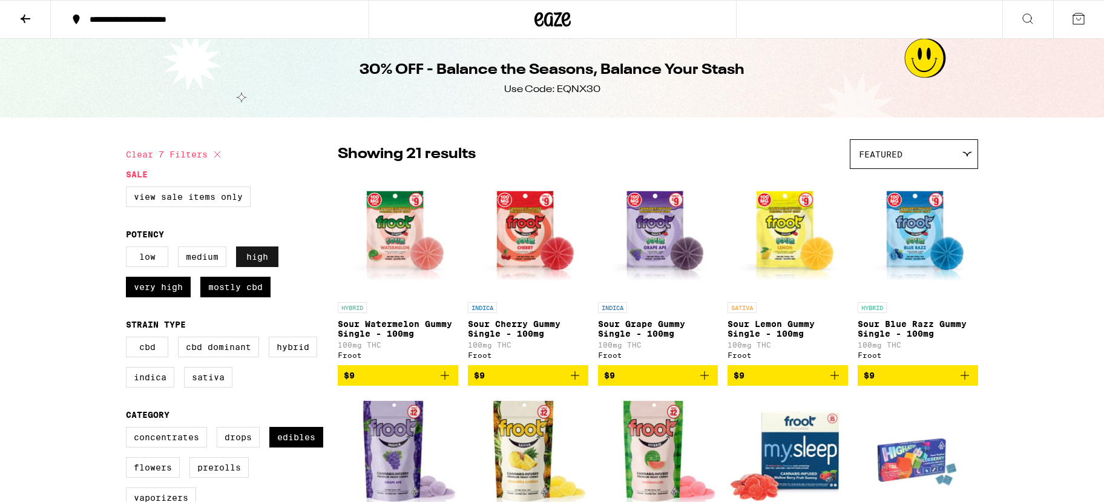
click at [251, 265] on label "High" at bounding box center [257, 256] width 42 height 21
click at [129, 249] on input "High" at bounding box center [128, 248] width 1 height 1
checkbox input "false"
click at [242, 292] on label "Mostly CBD" at bounding box center [235, 287] width 70 height 21
click at [129, 249] on input "Mostly CBD" at bounding box center [128, 248] width 1 height 1
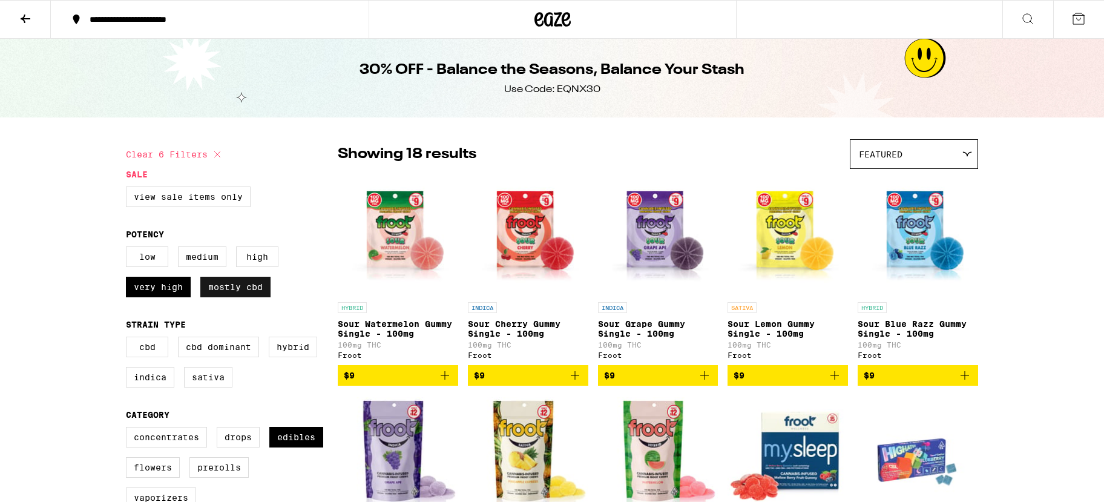
checkbox input "false"
click at [171, 296] on label "Very High" at bounding box center [158, 287] width 65 height 21
click at [129, 249] on input "Very High" at bounding box center [128, 248] width 1 height 1
checkbox input "false"
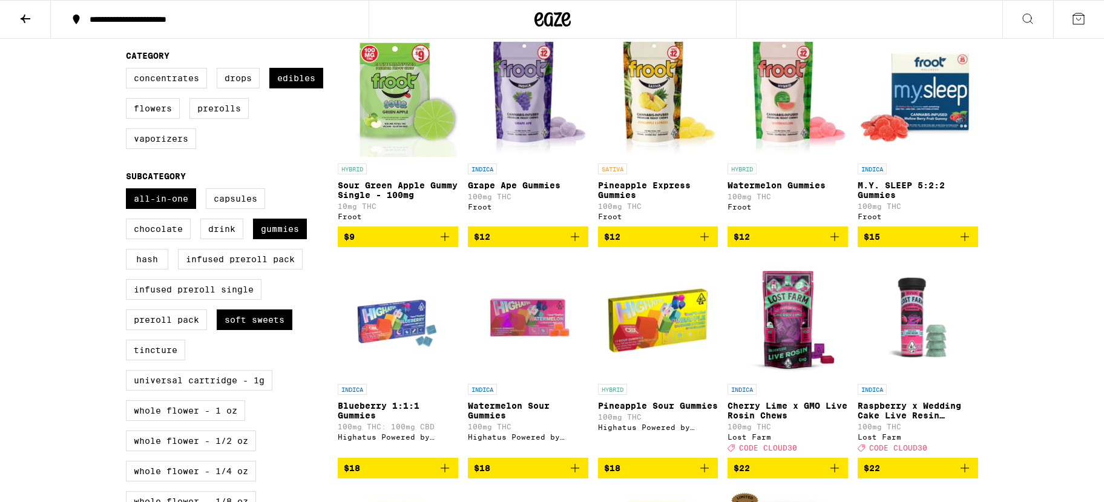
scroll to position [335, 0]
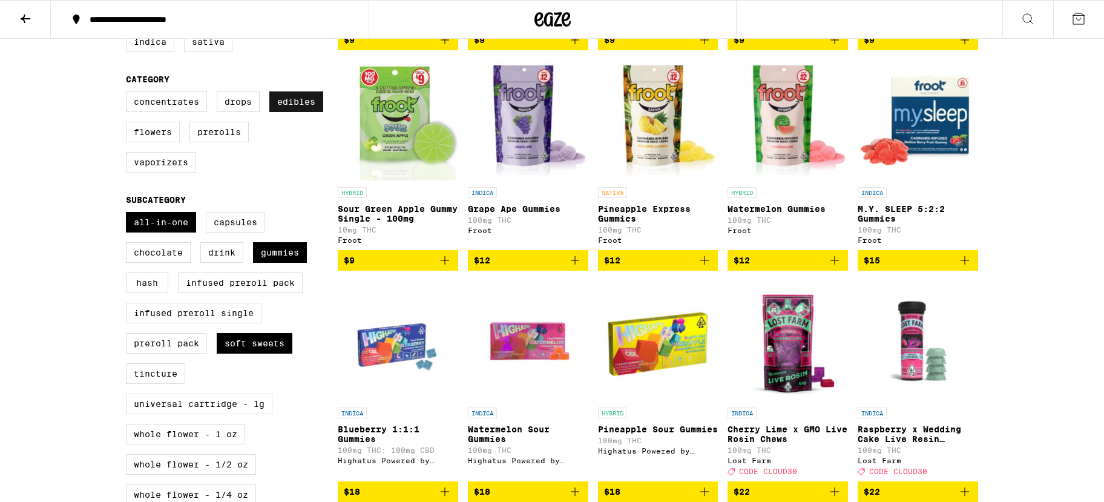
click at [300, 108] on label "Edibles" at bounding box center [296, 101] width 54 height 21
click at [129, 94] on input "Edibles" at bounding box center [128, 93] width 1 height 1
checkbox input "false"
click at [148, 232] on label "All-In-One" at bounding box center [161, 222] width 70 height 21
click at [129, 214] on input "All-In-One" at bounding box center [128, 214] width 1 height 1
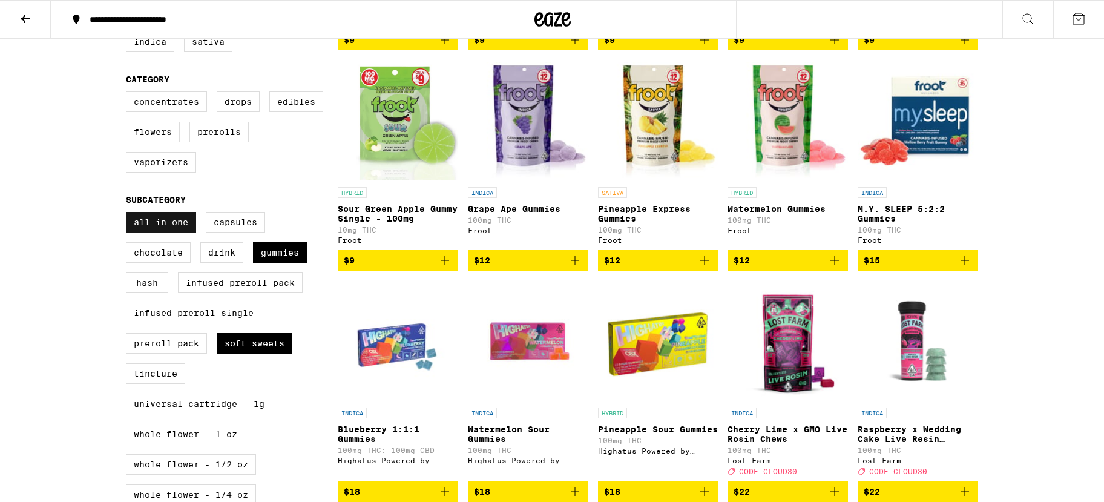
checkbox input "false"
click at [279, 263] on label "Gummies" at bounding box center [280, 252] width 54 height 21
click at [129, 214] on input "Gummies" at bounding box center [128, 214] width 1 height 1
checkbox input "false"
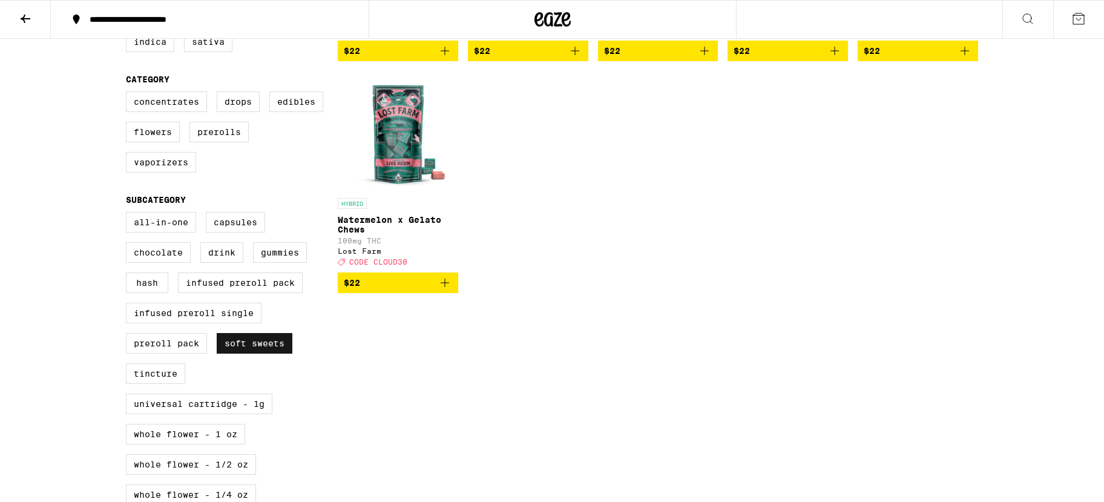
click at [256, 353] on label "Soft Sweets" at bounding box center [255, 343] width 76 height 21
click at [129, 214] on input "Soft Sweets" at bounding box center [128, 214] width 1 height 1
checkbox input "false"
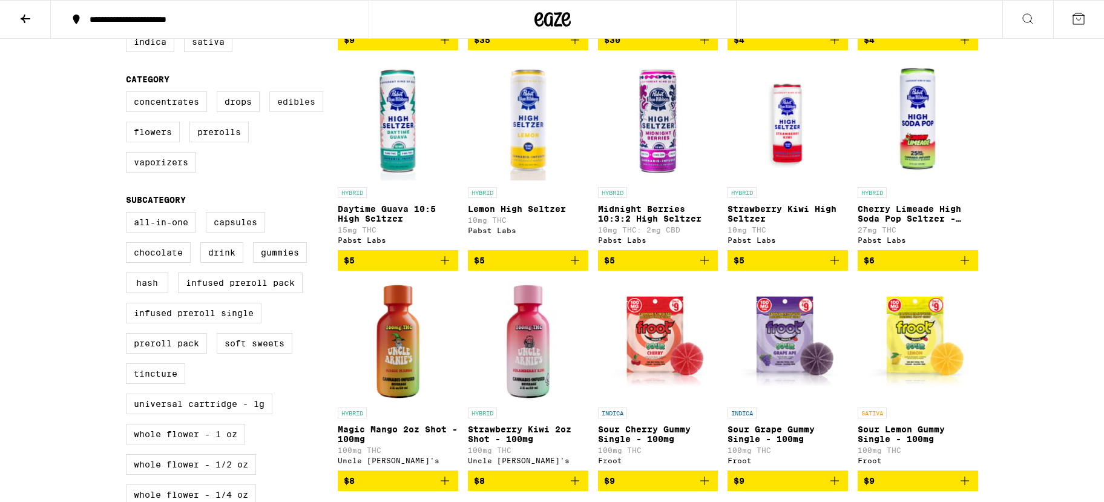
click at [299, 112] on label "Edibles" at bounding box center [296, 101] width 54 height 21
click at [129, 94] on input "Edibles" at bounding box center [128, 93] width 1 height 1
checkbox input "true"
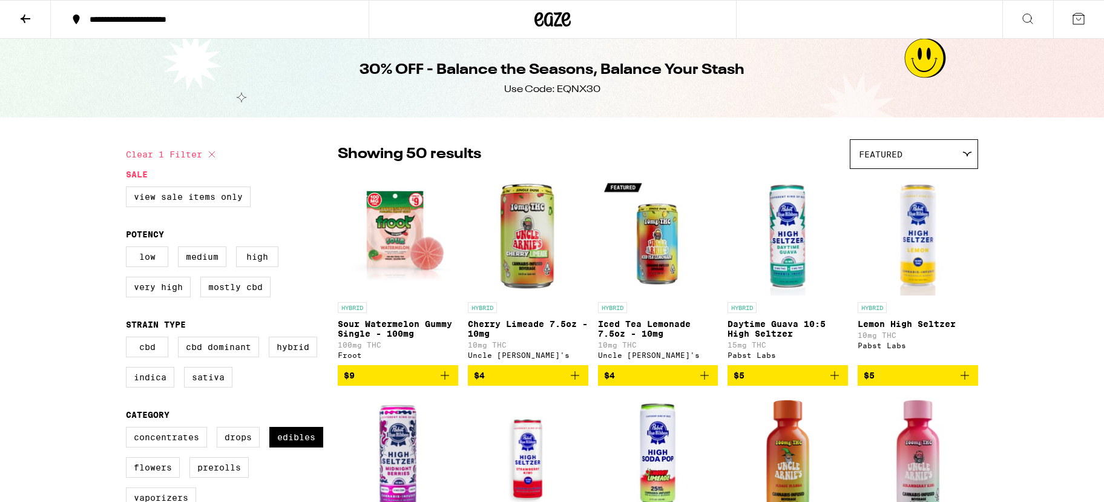
click at [40, 17] on button at bounding box center [25, 20] width 51 height 38
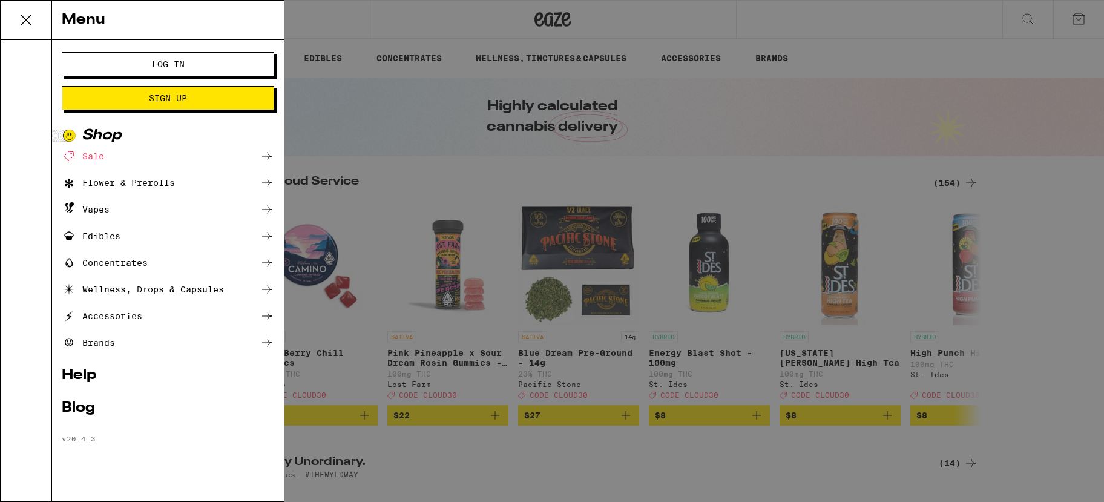
click at [190, 235] on div "Edibles" at bounding box center [168, 236] width 212 height 15
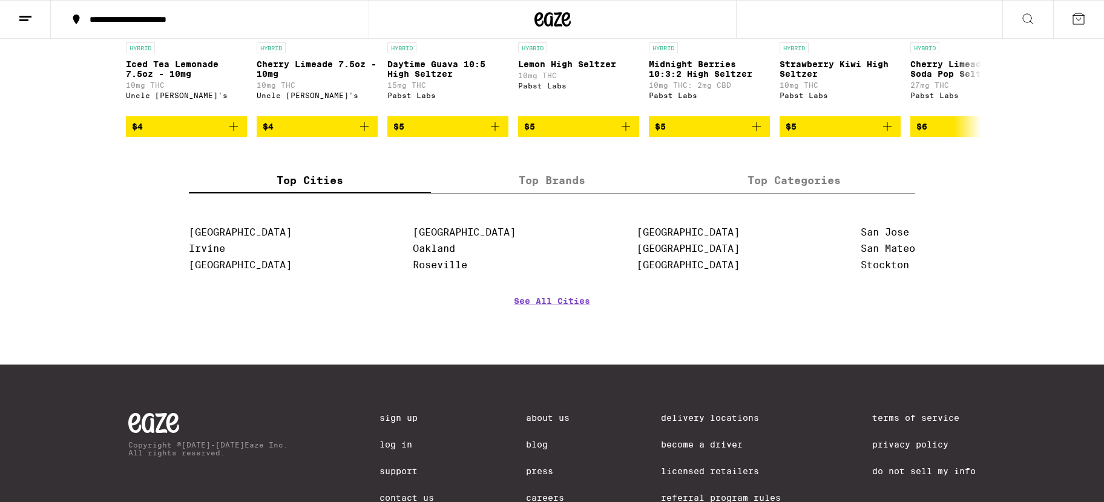
scroll to position [822, 0]
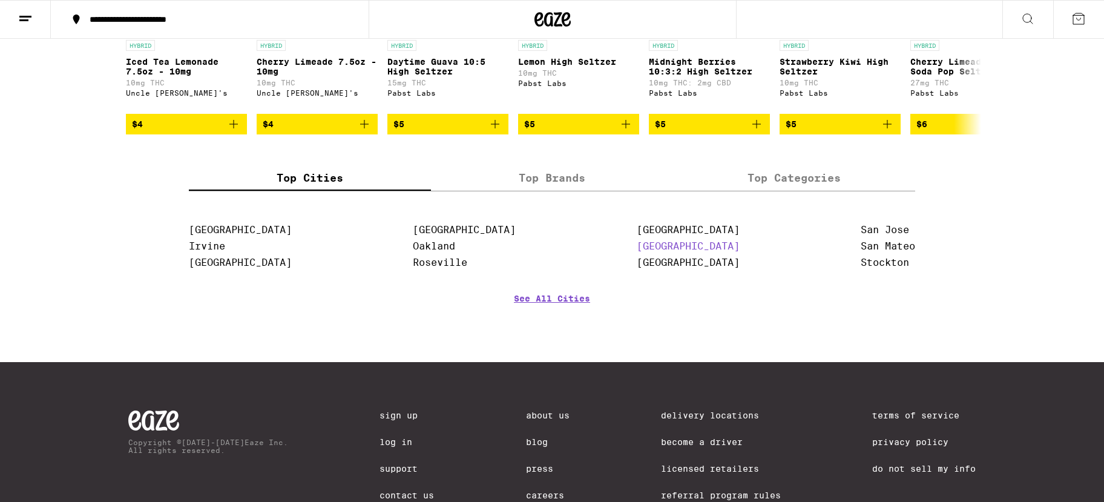
click at [672, 252] on link "[GEOGRAPHIC_DATA]" at bounding box center [688, 245] width 103 height 11
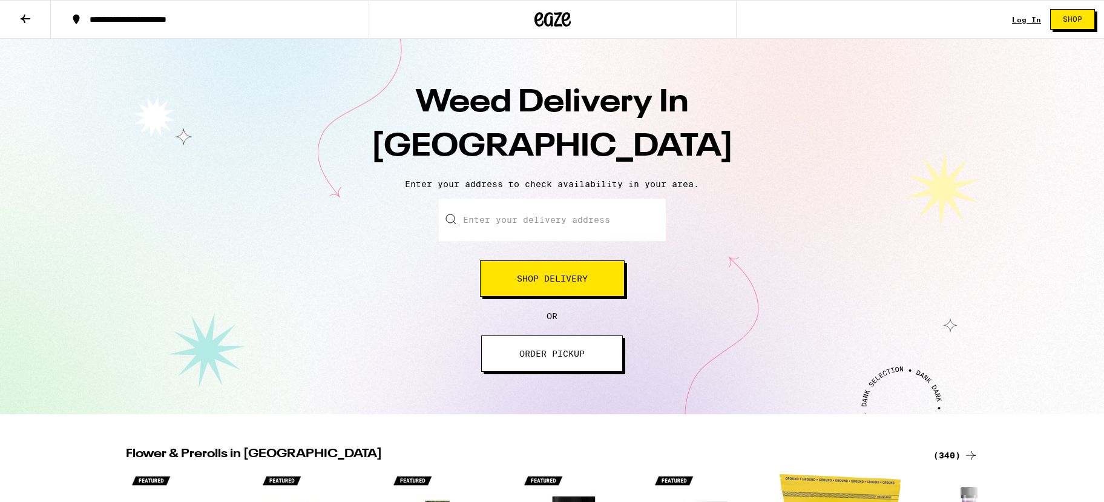
click at [591, 203] on input "Enter your delivery address" at bounding box center [552, 219] width 227 height 42
click at [558, 279] on span "Shop Delivery" at bounding box center [552, 278] width 71 height 8
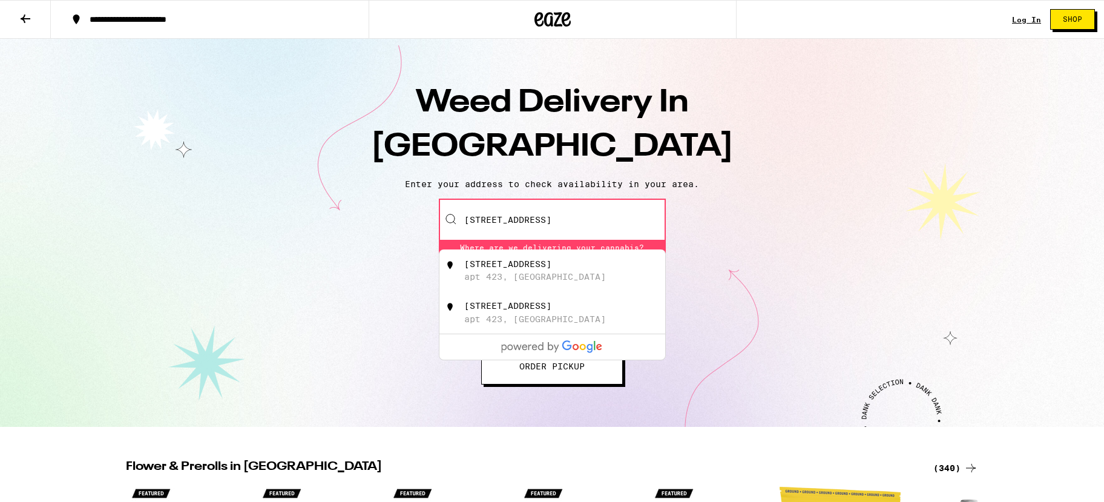
click at [551, 268] on div "[STREET_ADDRESS]" at bounding box center [507, 264] width 87 height 10
type input "[STREET_ADDRESS]"
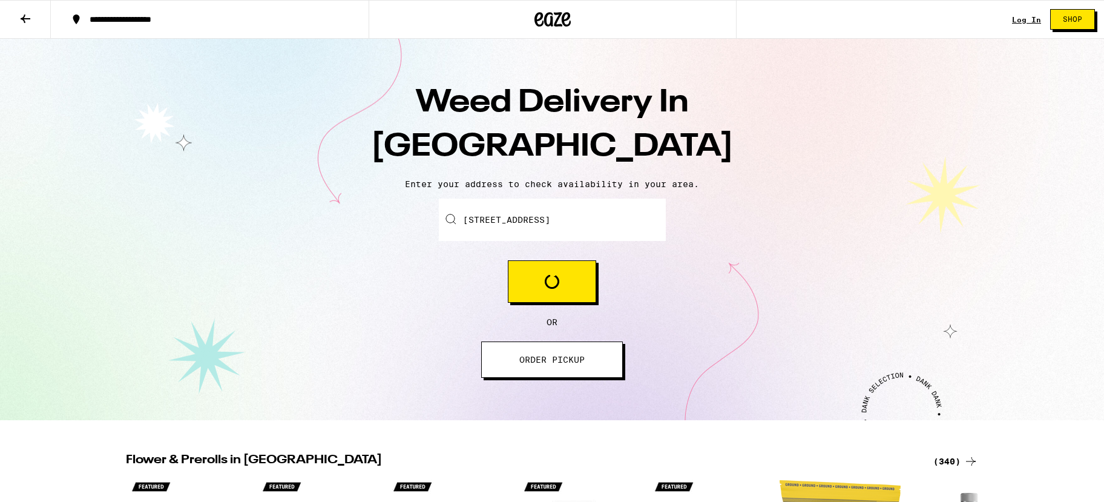
click at [552, 308] on div "Enter your delivery address [STREET_ADDRESS] Loading OR ORDER PICKUP" at bounding box center [551, 287] width 1079 height 179
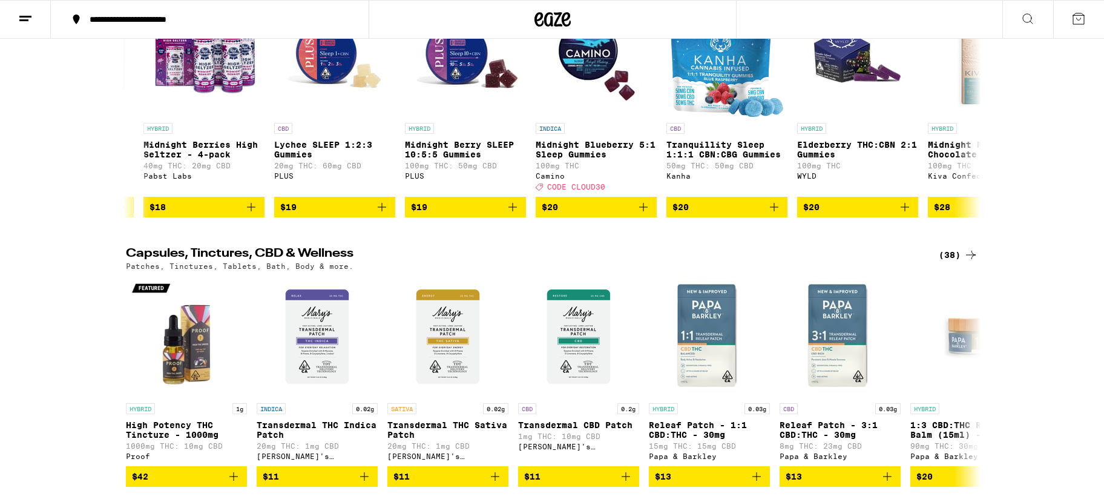
scroll to position [0, 499]
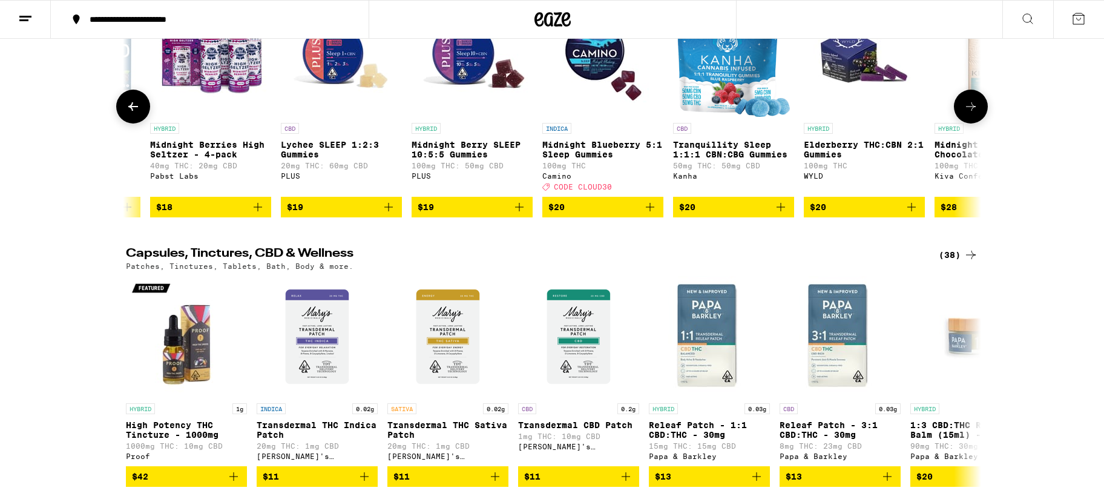
click at [361, 214] on span "$19" at bounding box center [341, 207] width 109 height 15
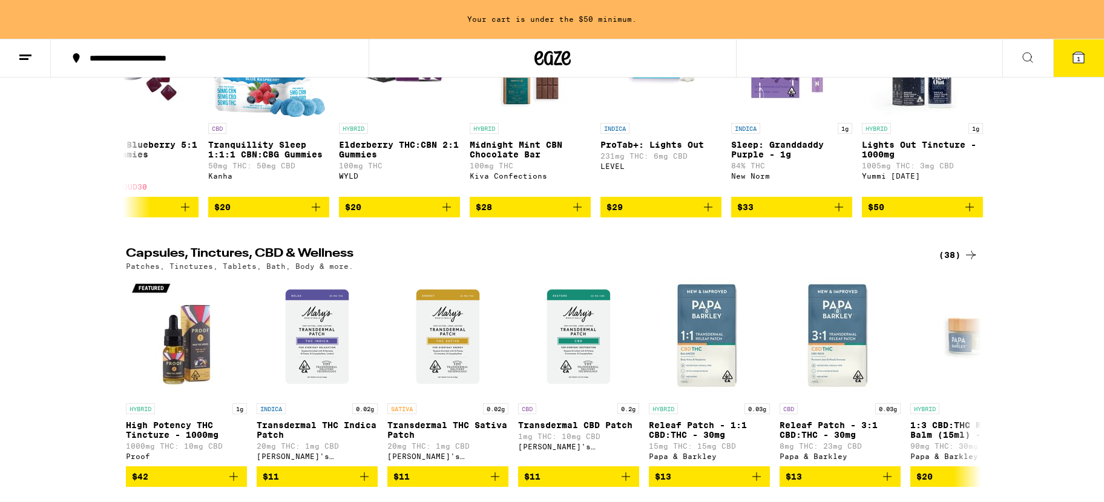
scroll to position [0, 978]
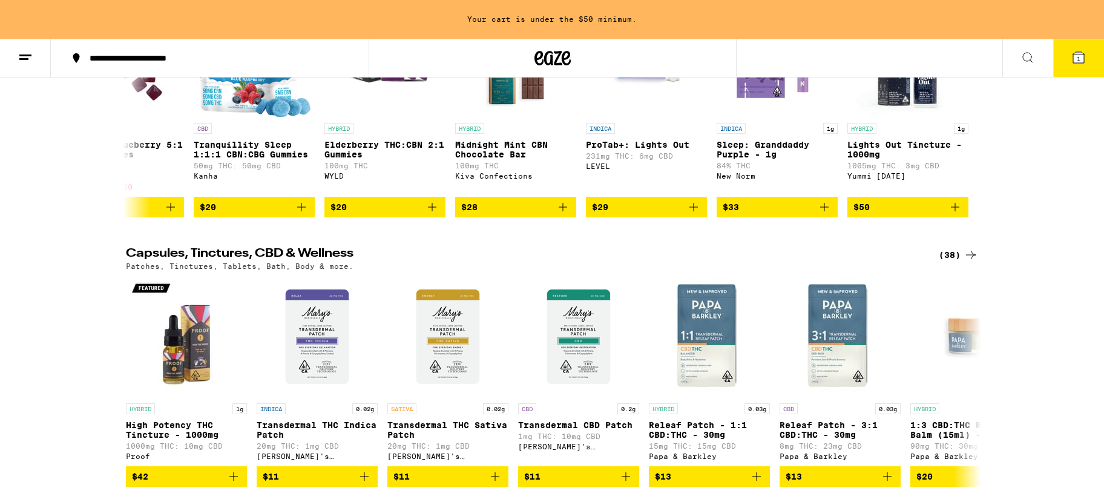
click at [1078, 58] on span "1" at bounding box center [1078, 58] width 4 height 7
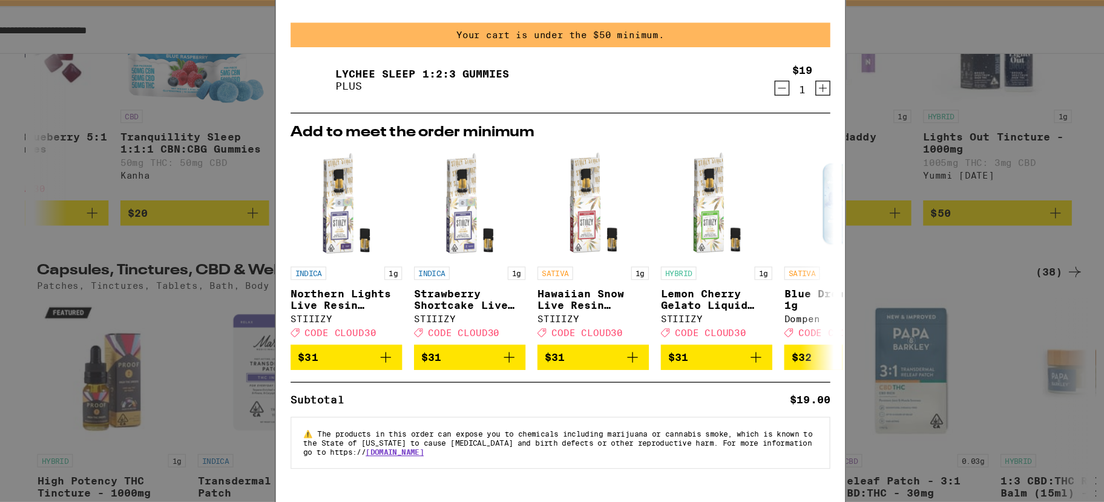
click at [461, 93] on link "Lychee SLEEP 1:2:3 Gummies" at bounding box center [439, 94] width 142 height 10
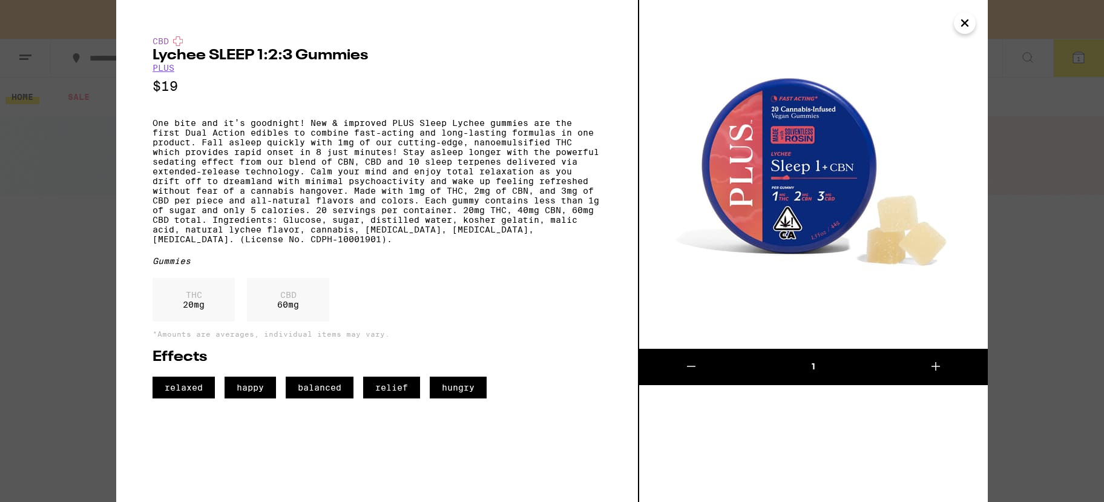
click at [96, 326] on div "CBD Lychee SLEEP 1:2:3 Gummies PLUS $19 Gummies THC 20 mg CBD 60 mg *Amounts ar…" at bounding box center [552, 251] width 1104 height 502
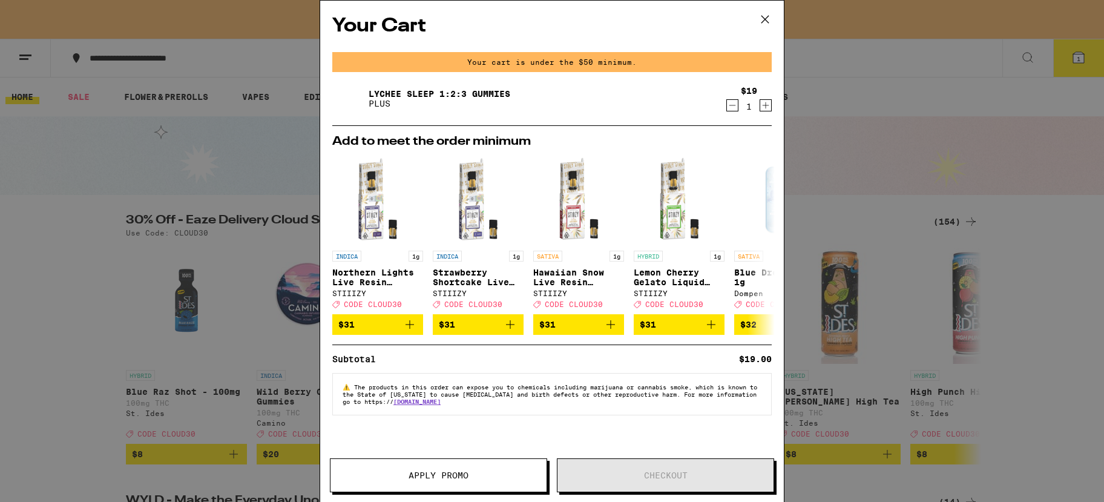
click at [451, 473] on span "Apply Promo" at bounding box center [438, 475] width 60 height 8
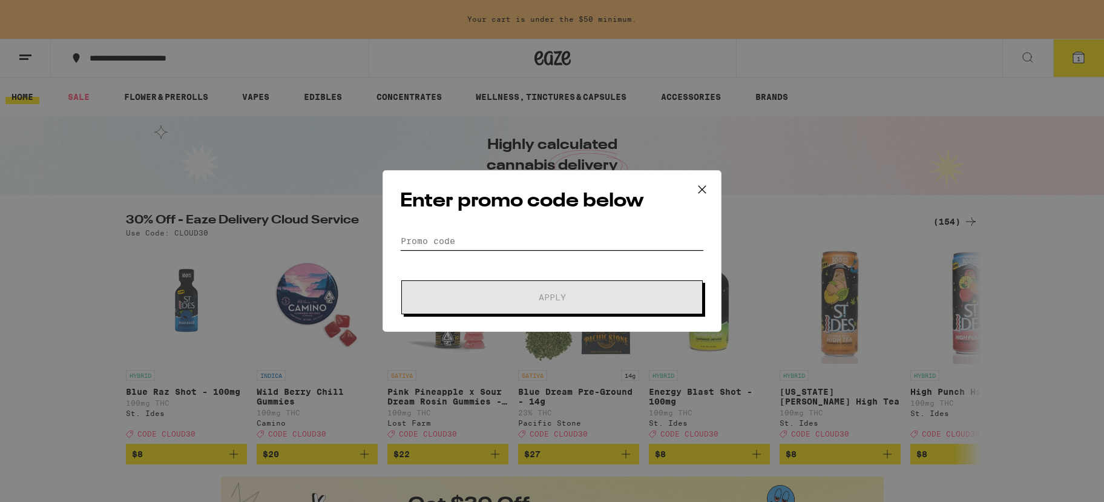
click at [512, 247] on input "Promo Code" at bounding box center [552, 241] width 304 height 18
click at [702, 192] on icon at bounding box center [702, 189] width 18 height 18
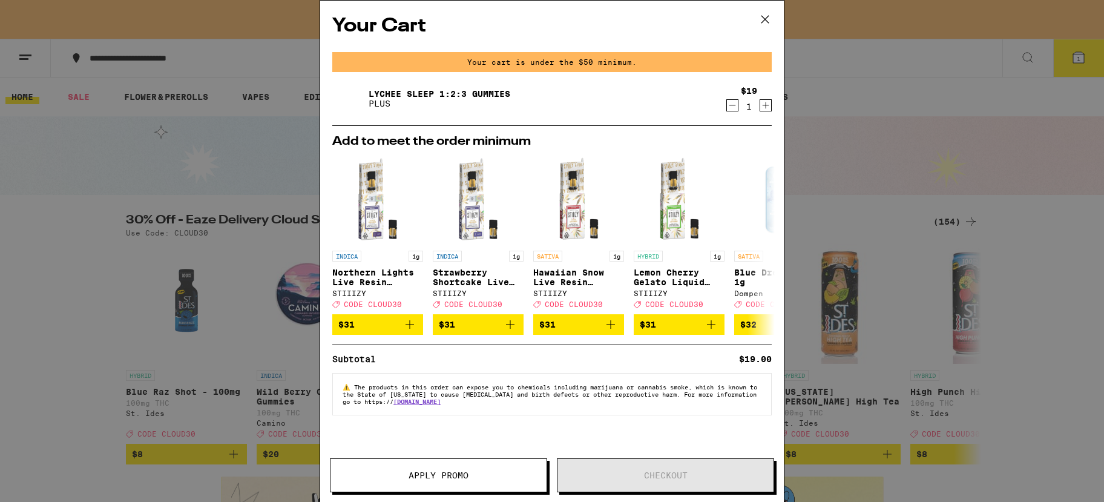
click at [766, 11] on icon at bounding box center [765, 19] width 18 height 18
